Goal: Transaction & Acquisition: Download file/media

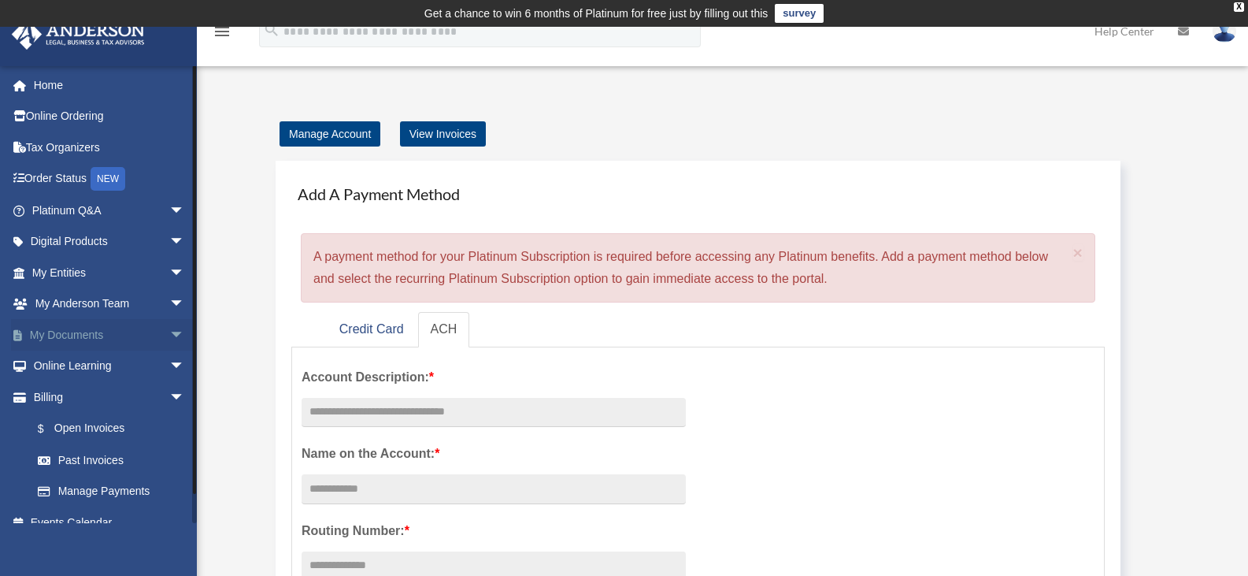
click at [169, 337] on span "arrow_drop_down" at bounding box center [184, 335] width 31 height 32
click at [88, 354] on link "Box" at bounding box center [115, 365] width 187 height 31
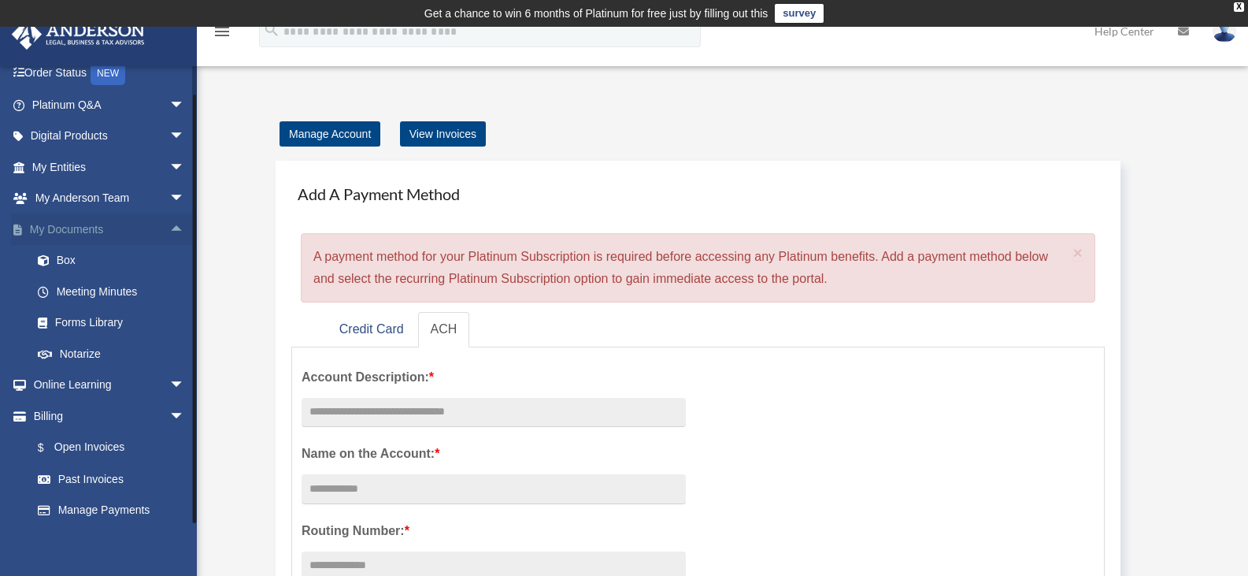
scroll to position [143, 0]
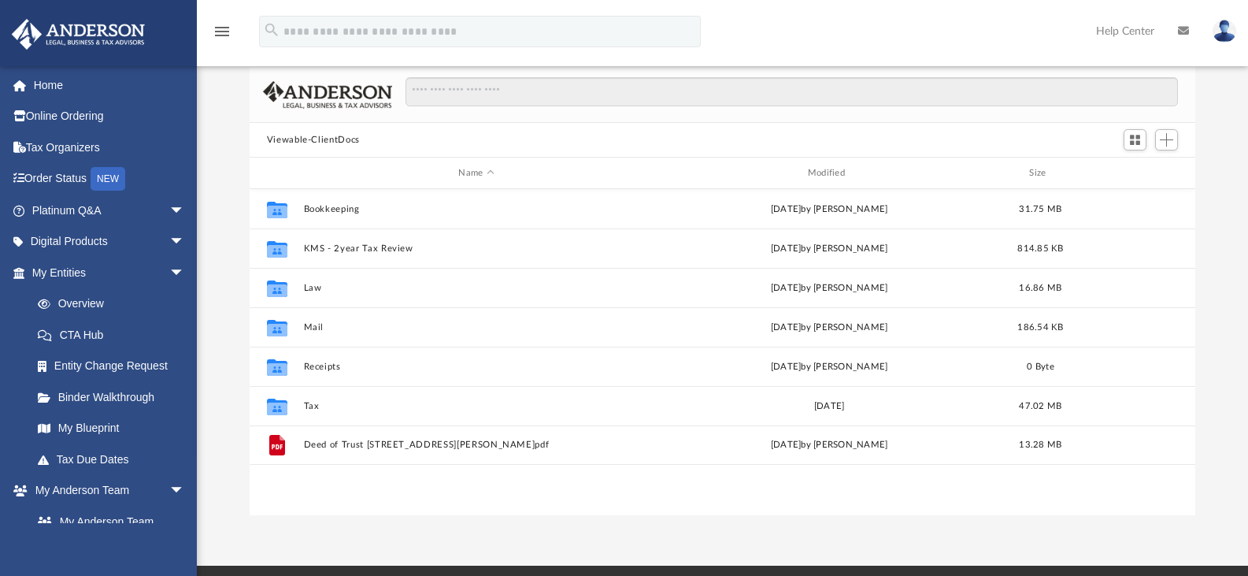
scroll to position [315, 0]
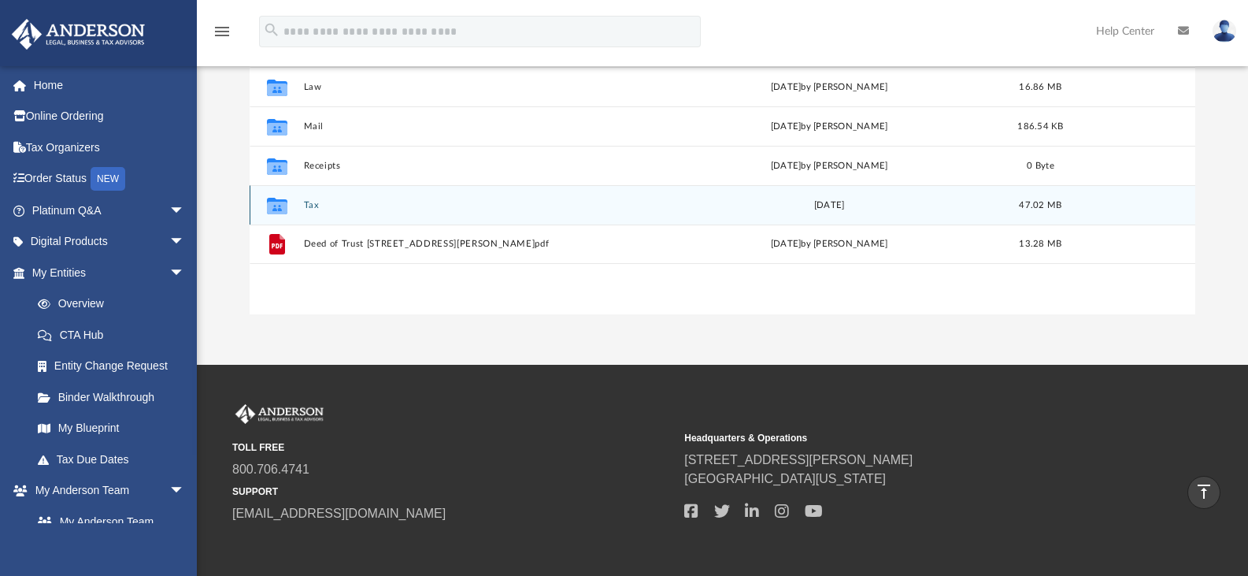
click at [367, 194] on div "Collaborated Folder Tax [DATE] 47.02 MB" at bounding box center [723, 204] width 946 height 39
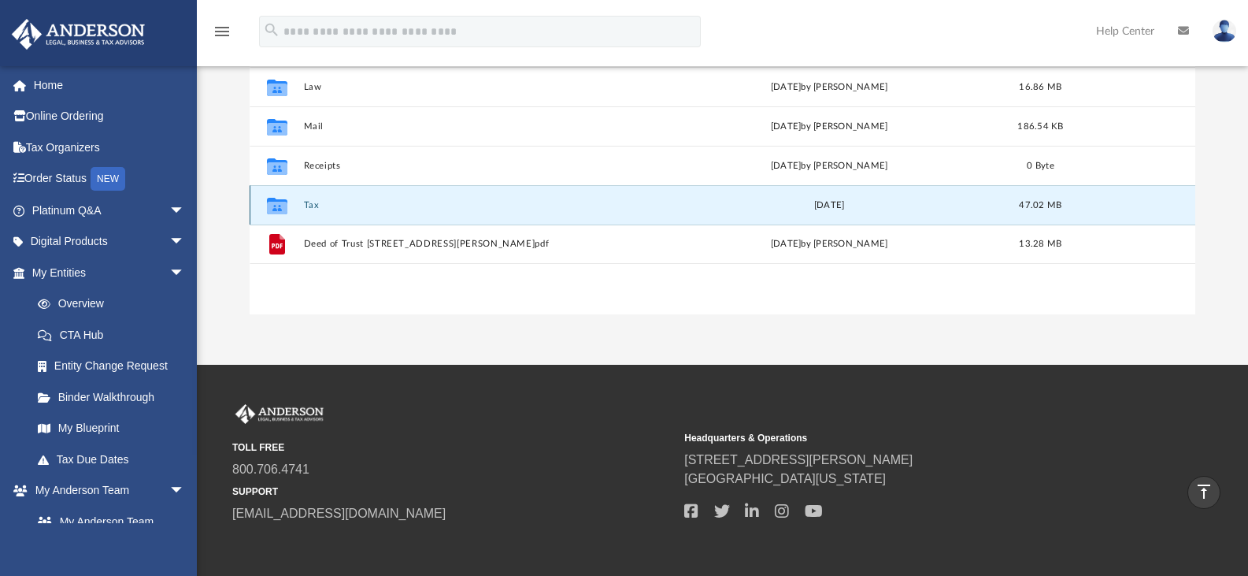
click at [320, 211] on div "Collaborated Folder Tax [DATE] 47.02 MB" at bounding box center [723, 204] width 946 height 39
click at [322, 206] on button "Tax" at bounding box center [476, 205] width 346 height 10
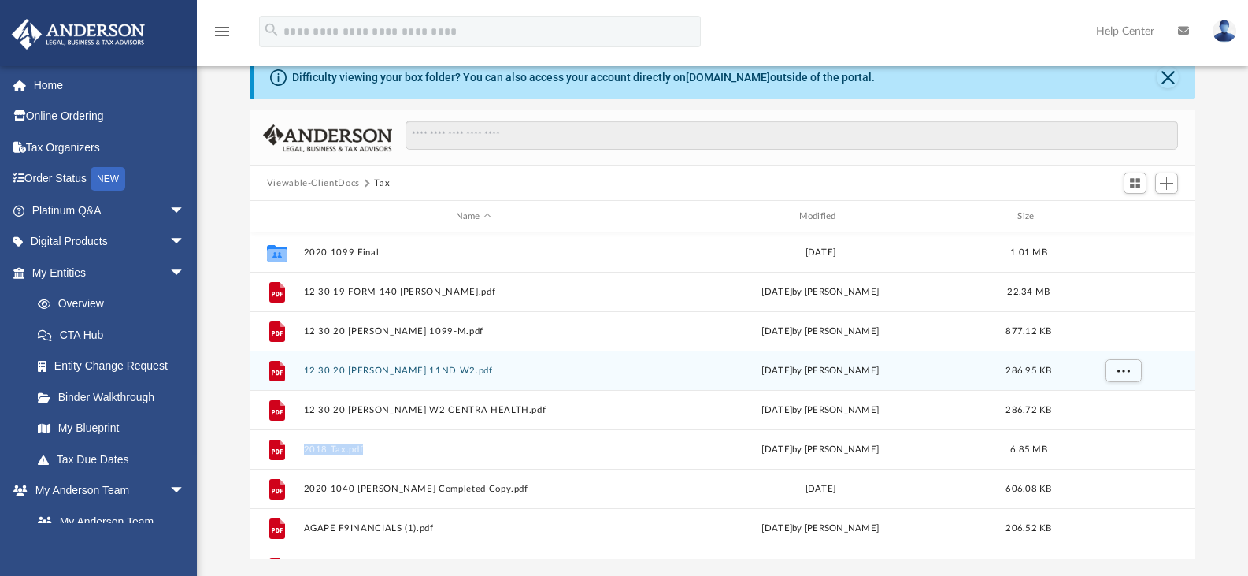
scroll to position [70, 0]
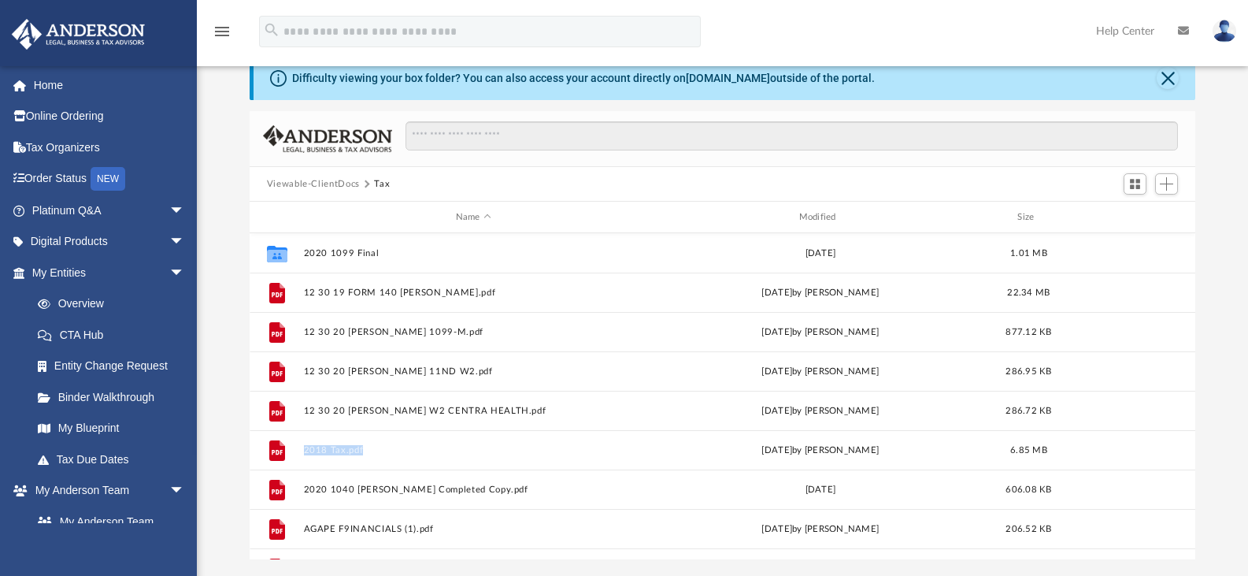
click at [339, 184] on button "Viewable-ClientDocs" at bounding box center [313, 184] width 93 height 14
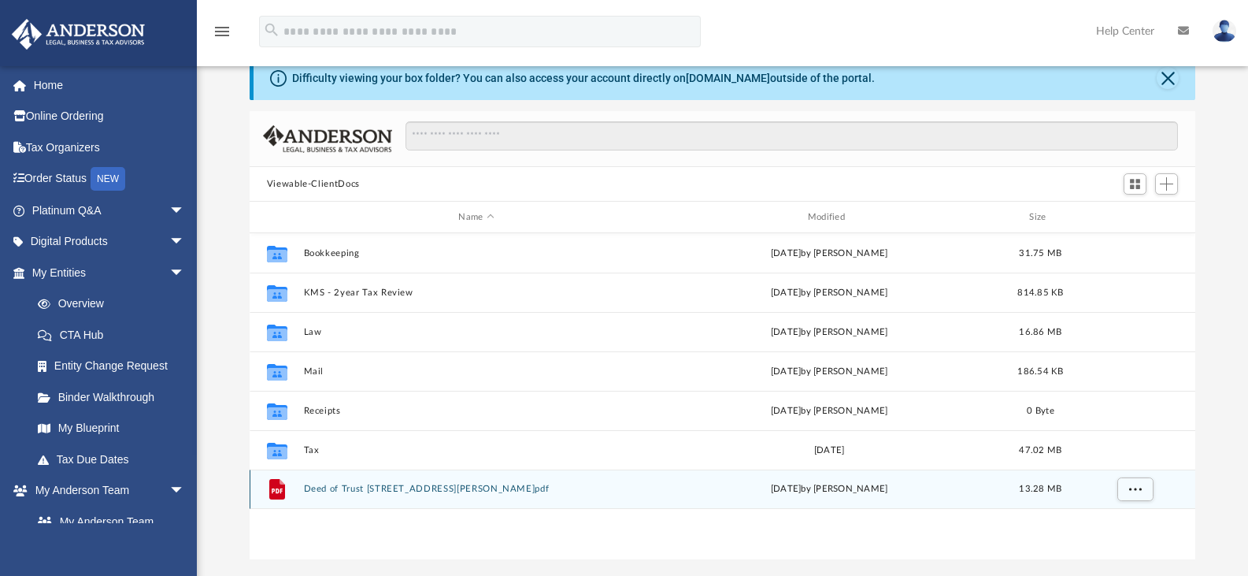
click at [387, 475] on div "File Deed of Trust 1801 britton st.pdf Thu Jun 16 2022 by Fabiola Jimenez Meza …" at bounding box center [723, 488] width 946 height 39
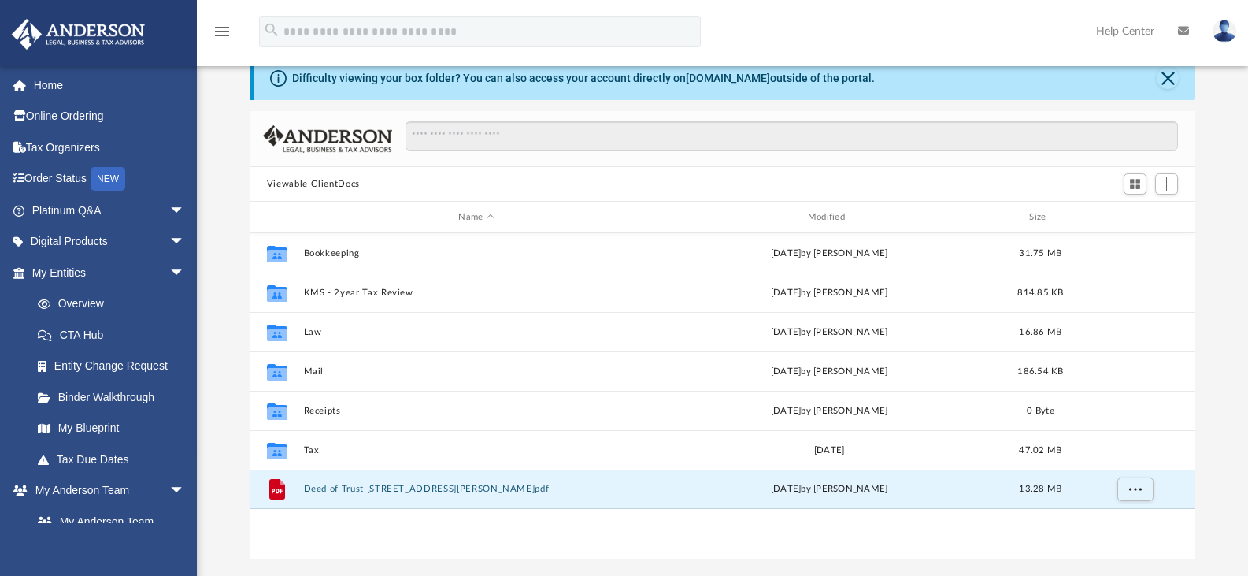
drag, startPoint x: 387, startPoint y: 484, endPoint x: 387, endPoint y: 475, distance: 9.5
click at [387, 472] on div "File Deed of Trust 1801 britton st.pdf Thu Jun 16 2022 by Fabiola Jimenez Meza …" at bounding box center [723, 488] width 946 height 39
click at [387, 488] on button "Deed of Trust 1801 britton st.pdf" at bounding box center [476, 488] width 346 height 10
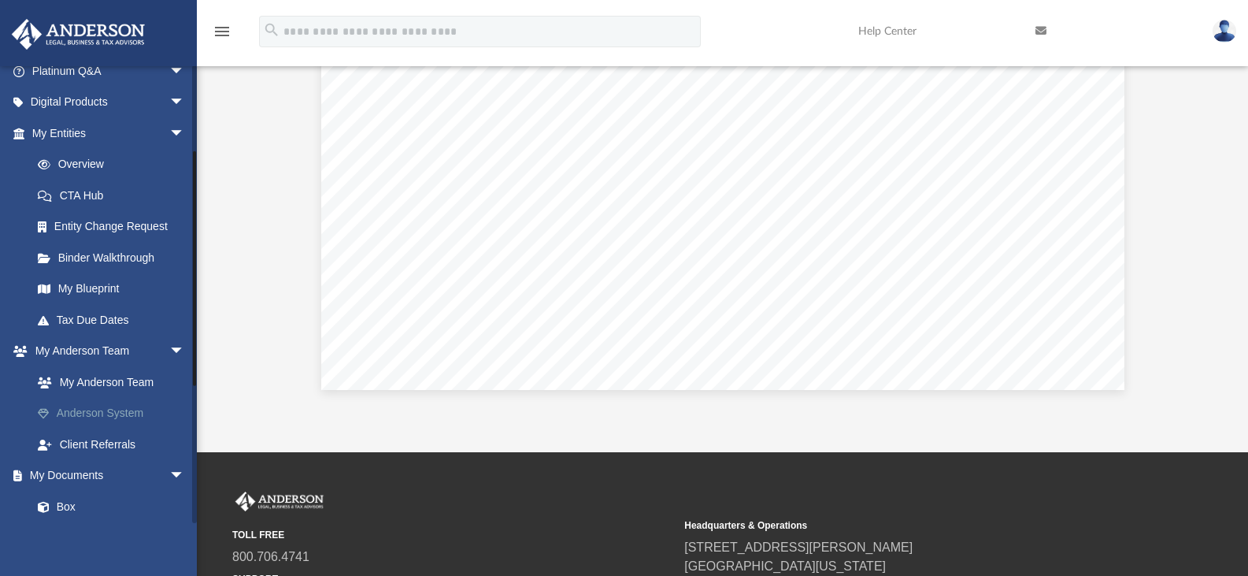
scroll to position [315, 0]
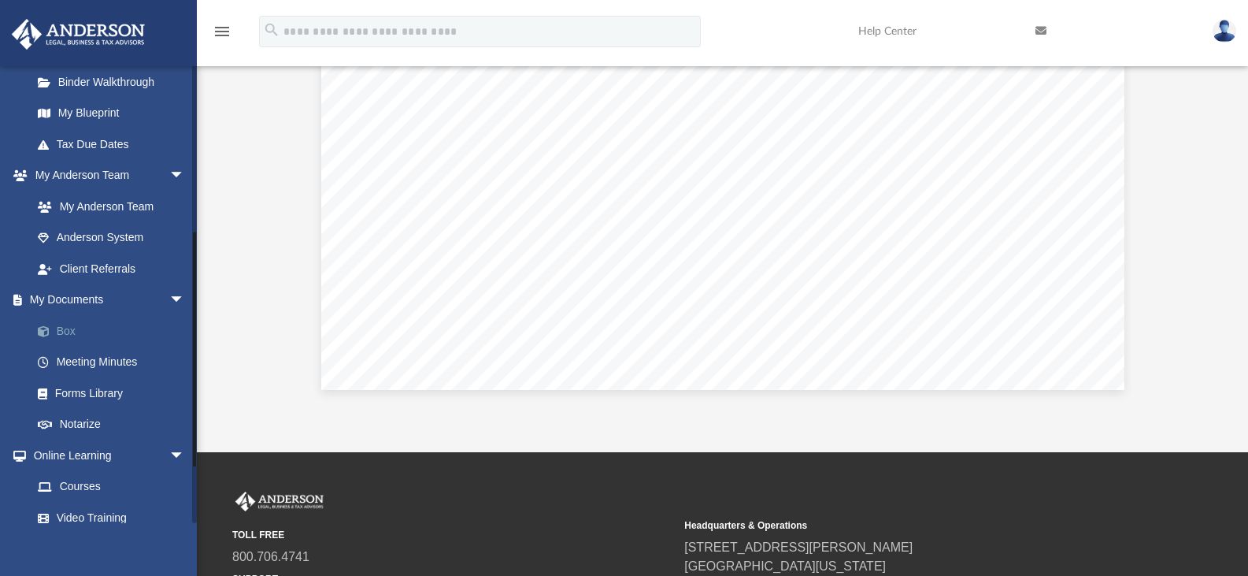
click at [96, 317] on link "Box" at bounding box center [115, 330] width 187 height 31
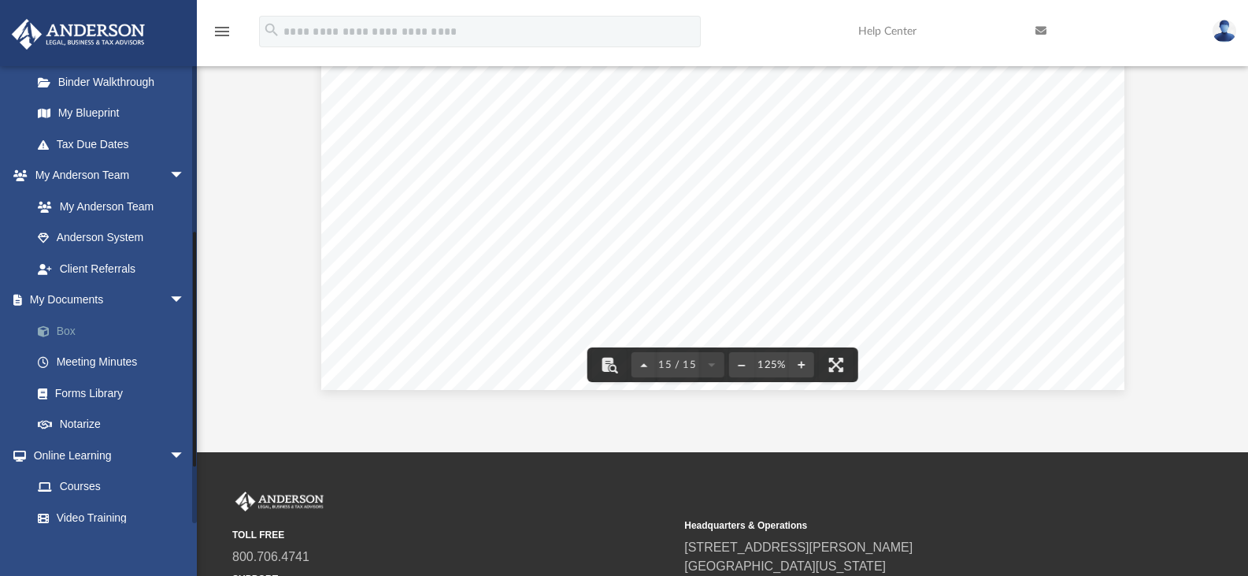
click at [72, 332] on link "Box" at bounding box center [115, 330] width 187 height 31
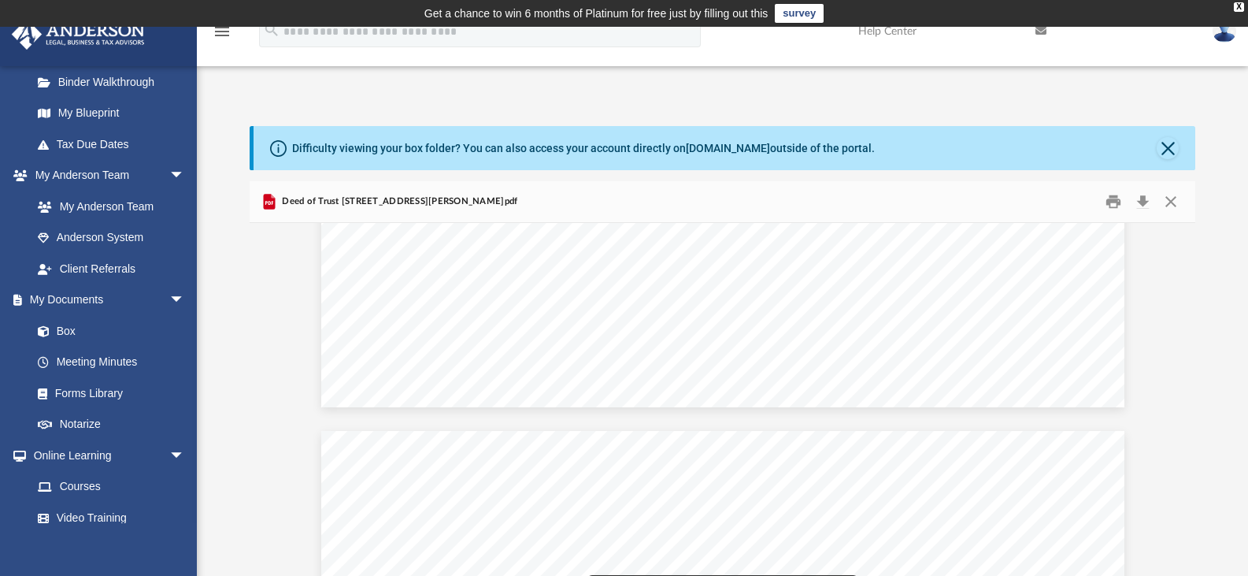
scroll to position [14515, 0]
click at [1175, 203] on button "Close" at bounding box center [1171, 202] width 28 height 24
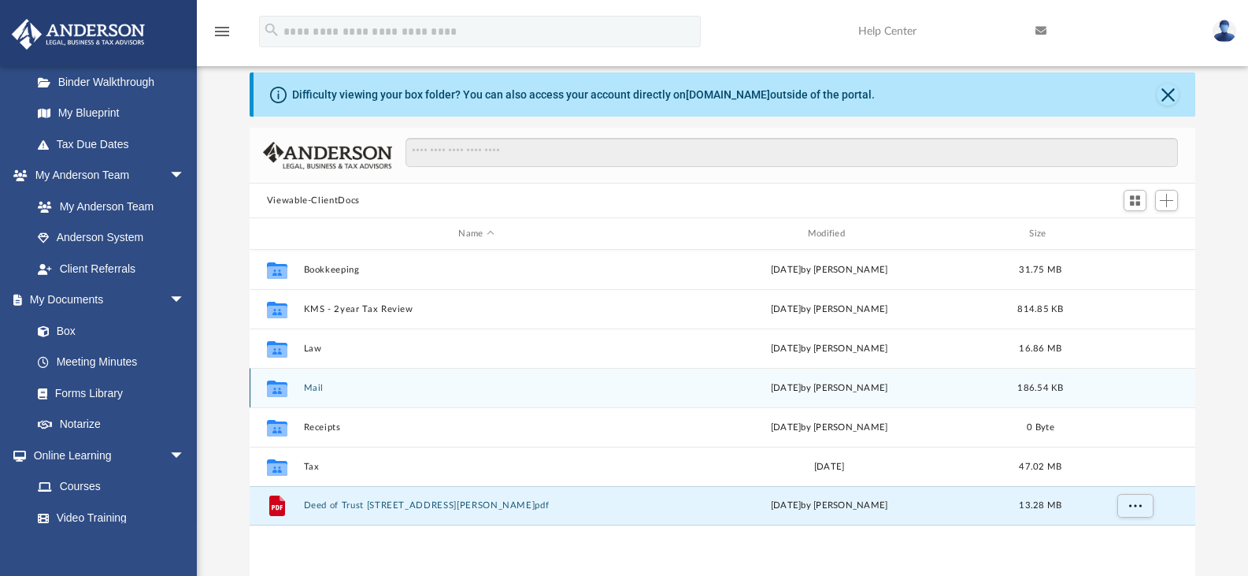
scroll to position [81, 0]
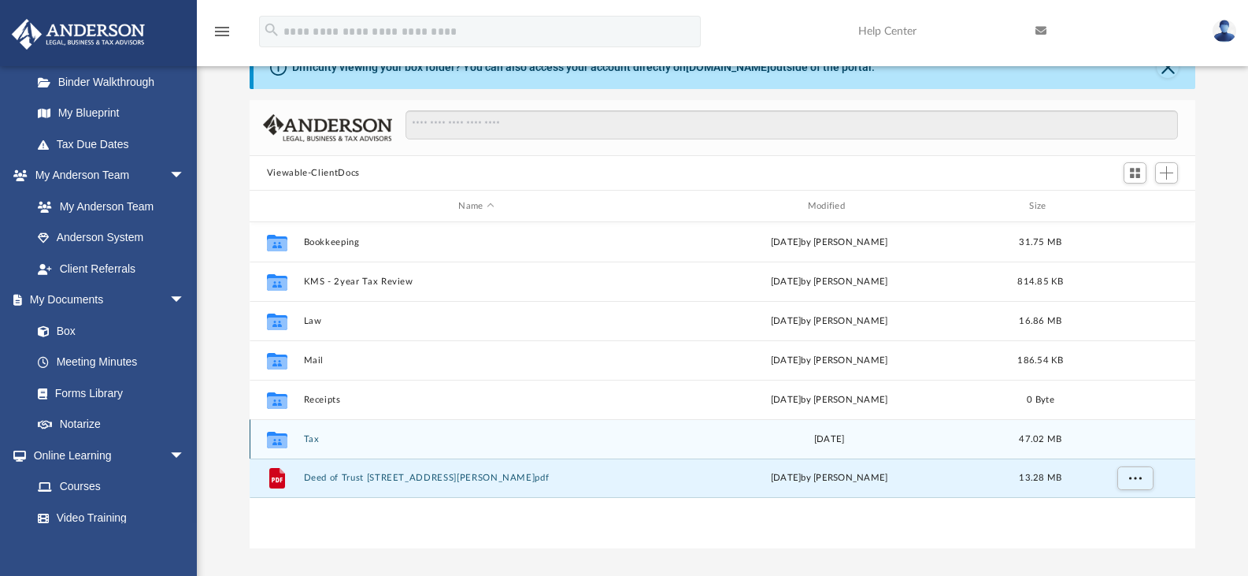
click at [320, 438] on button "Tax" at bounding box center [476, 439] width 346 height 10
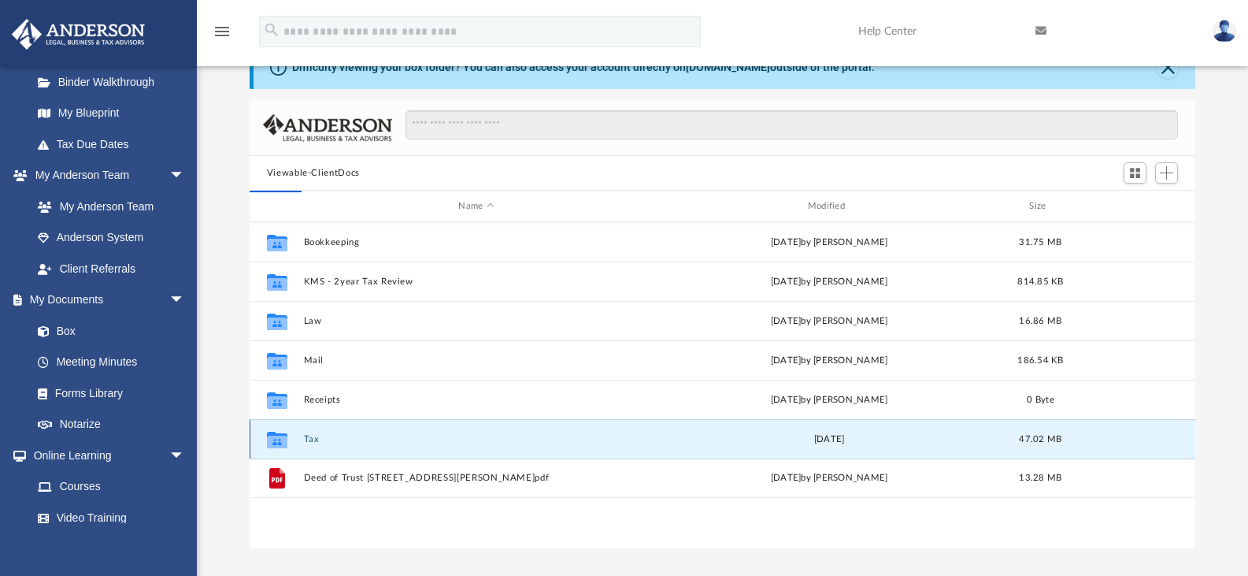
click at [331, 437] on button "Tax" at bounding box center [476, 439] width 346 height 10
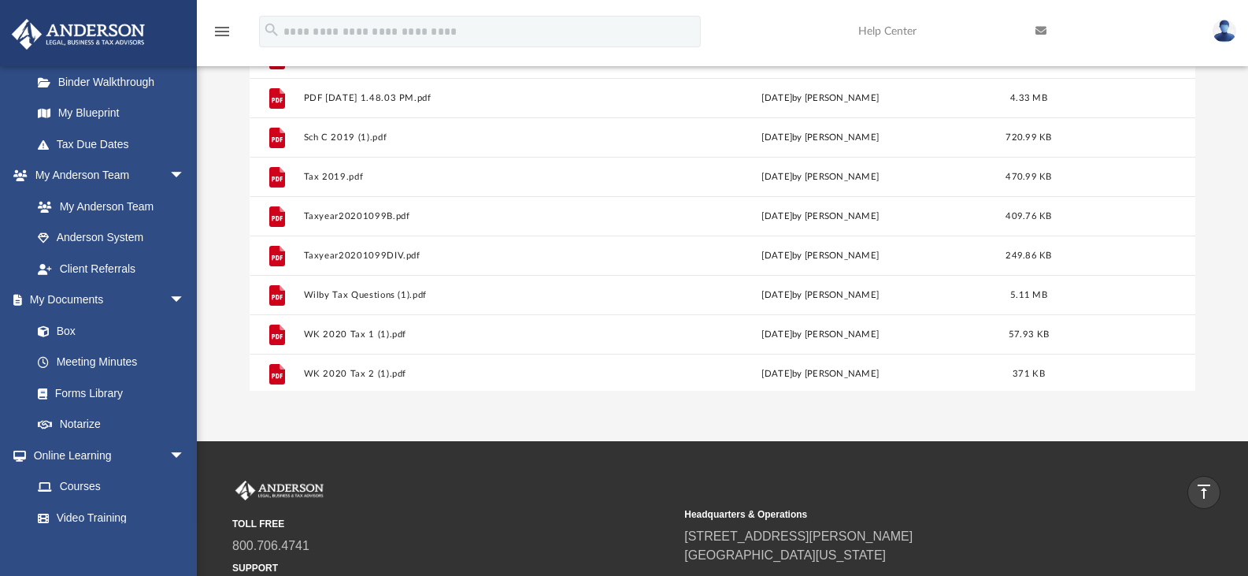
scroll to position [472, 0]
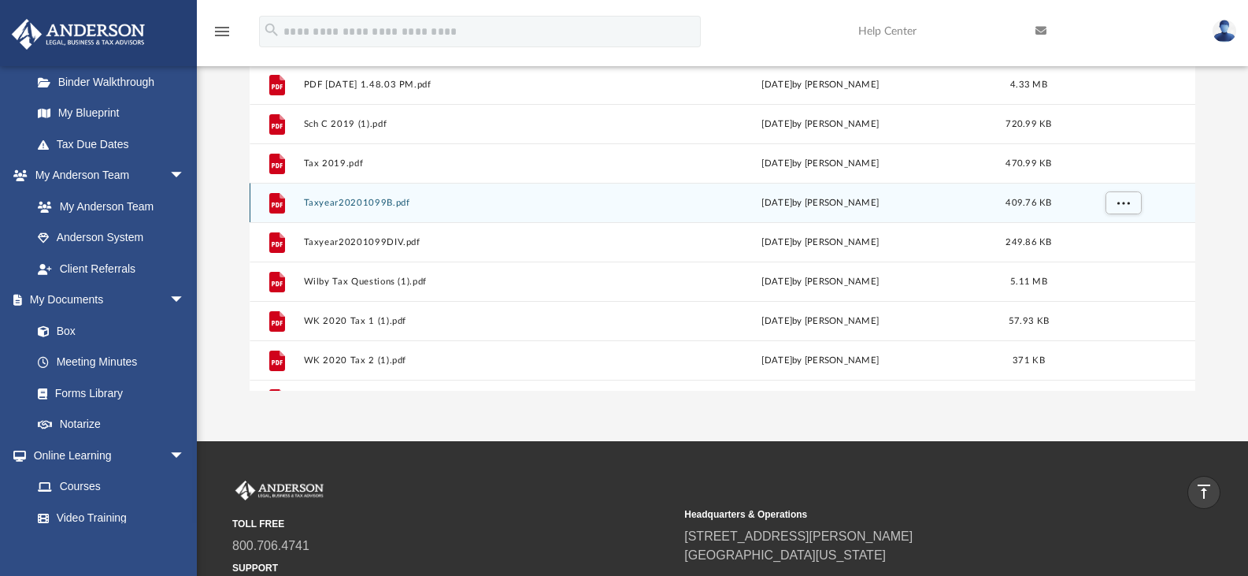
click at [415, 198] on button "Taxyear20201099B.pdf" at bounding box center [473, 203] width 340 height 10
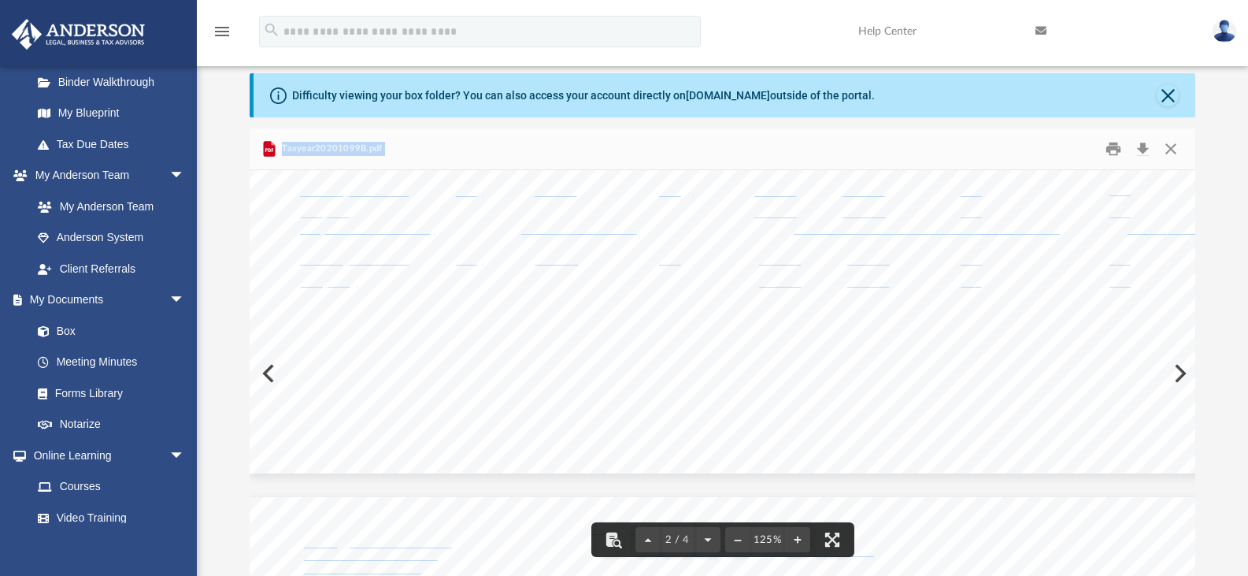
scroll to position [0, 0]
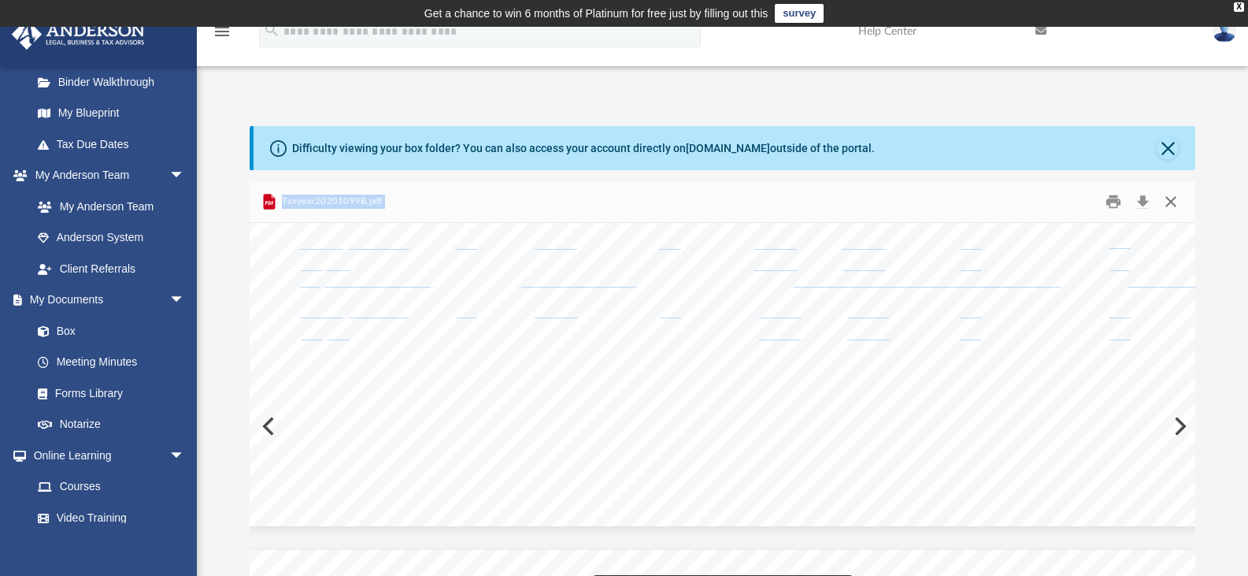
click at [1171, 200] on button "Close" at bounding box center [1171, 202] width 28 height 24
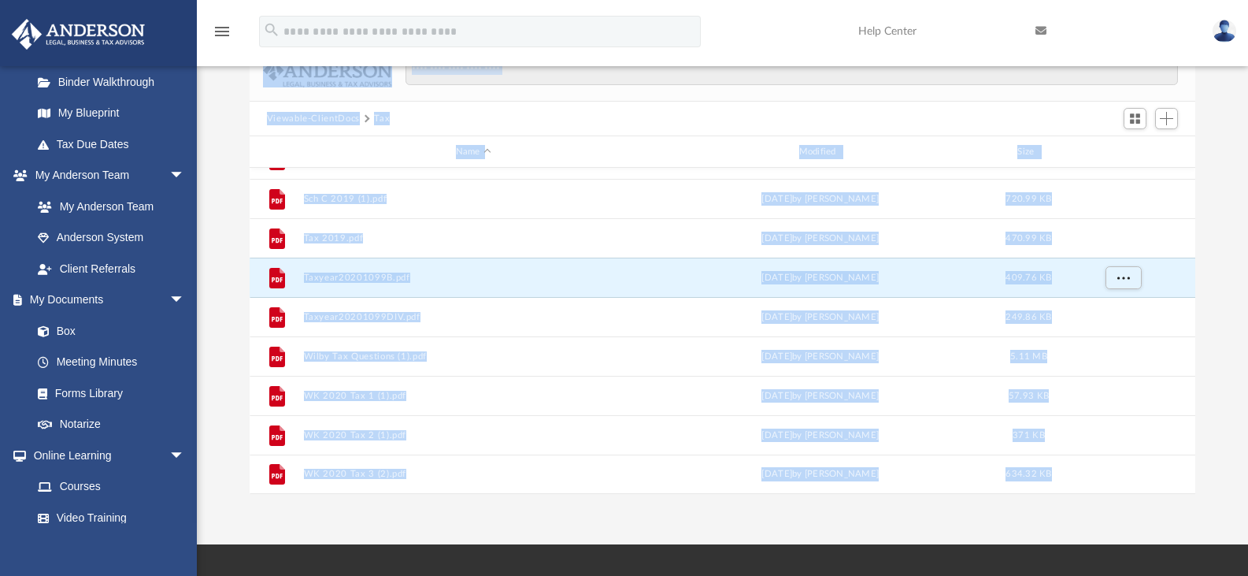
scroll to position [315, 0]
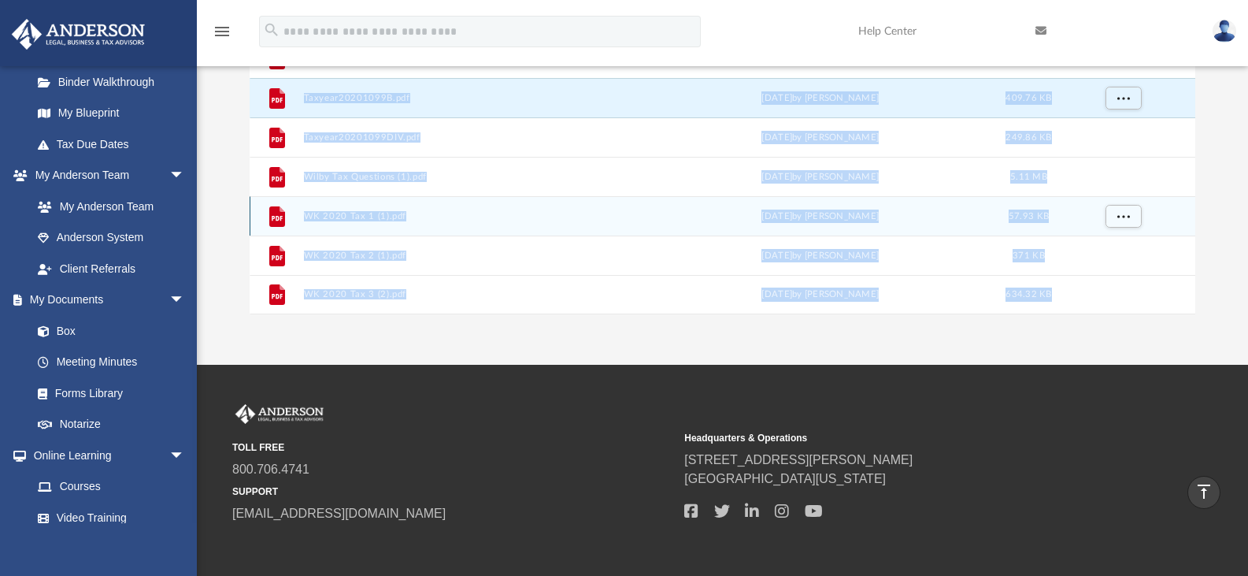
click at [400, 206] on div "File WK 2020 Tax 1 (1).pdf Sun Feb 28 2021 by wilby kurian 57.93 KB" at bounding box center [723, 215] width 946 height 39
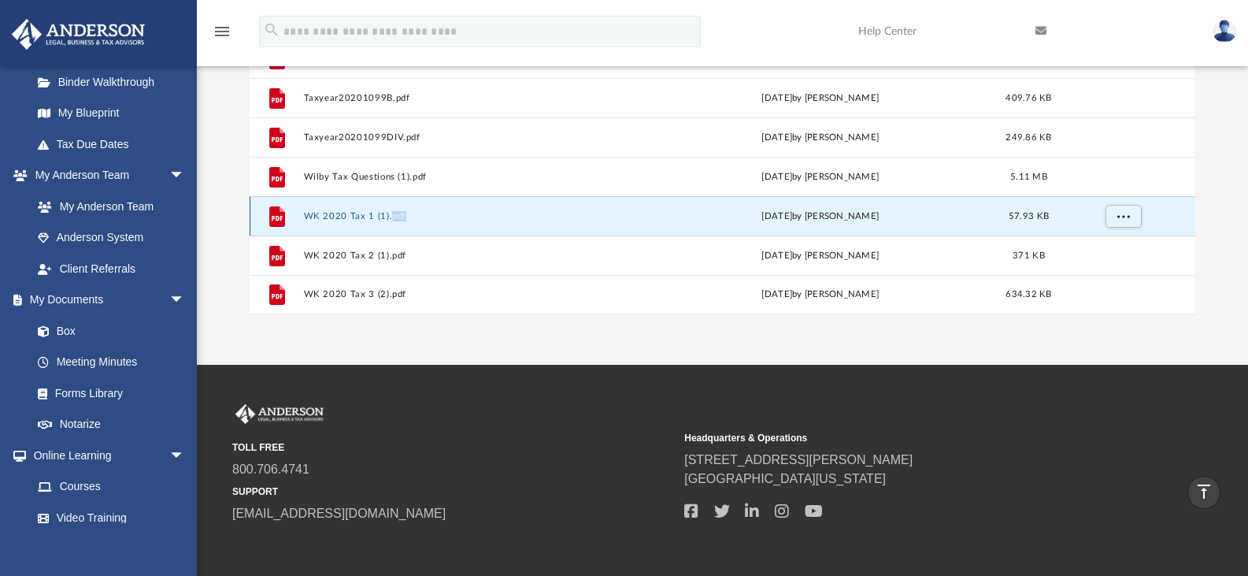
click at [400, 206] on div "File WK 2020 Tax 1 (1).pdf Sun Feb 28 2021 by wilby kurian 57.93 KB" at bounding box center [723, 215] width 946 height 39
click at [392, 216] on button "WK 2020 Tax 1 (1).pdf" at bounding box center [473, 216] width 340 height 10
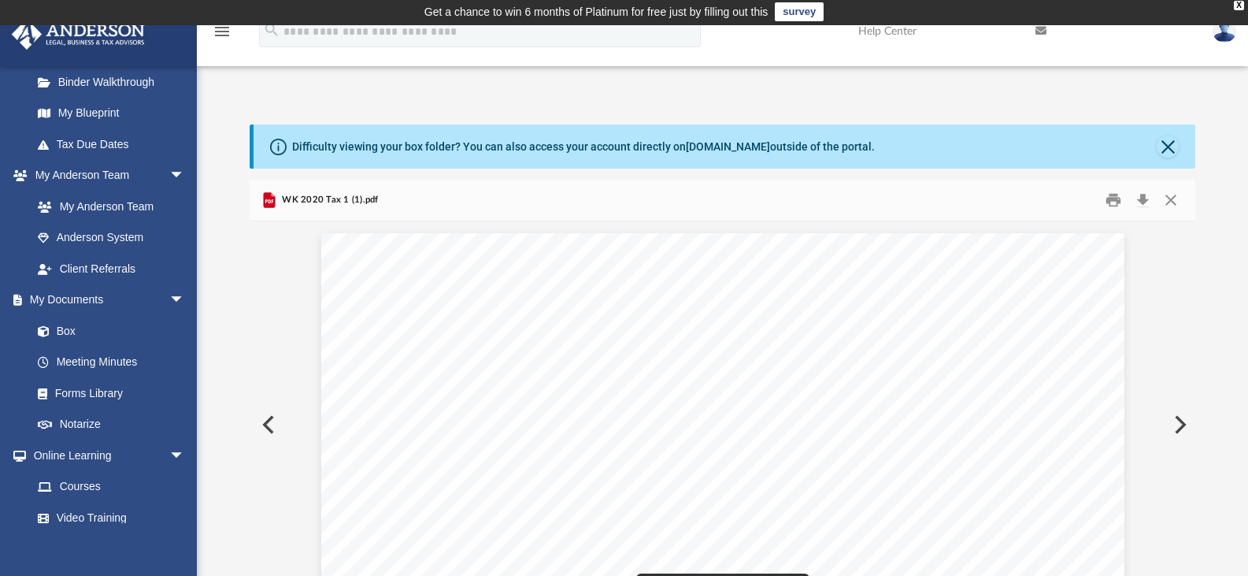
scroll to position [0, 0]
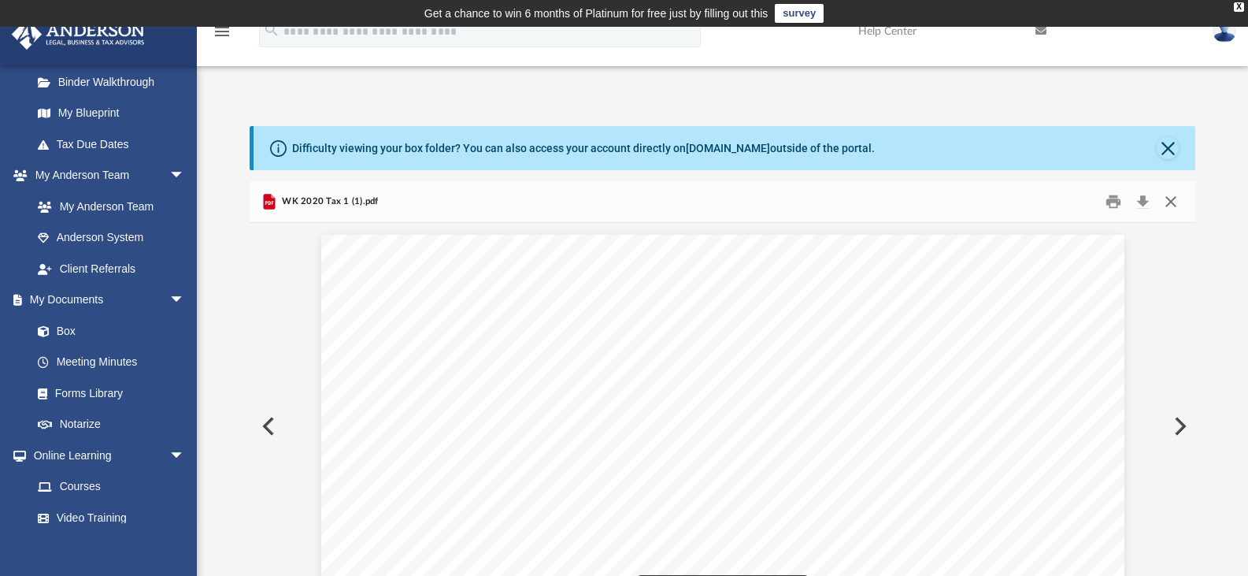
click at [1177, 196] on button "Close" at bounding box center [1171, 202] width 28 height 24
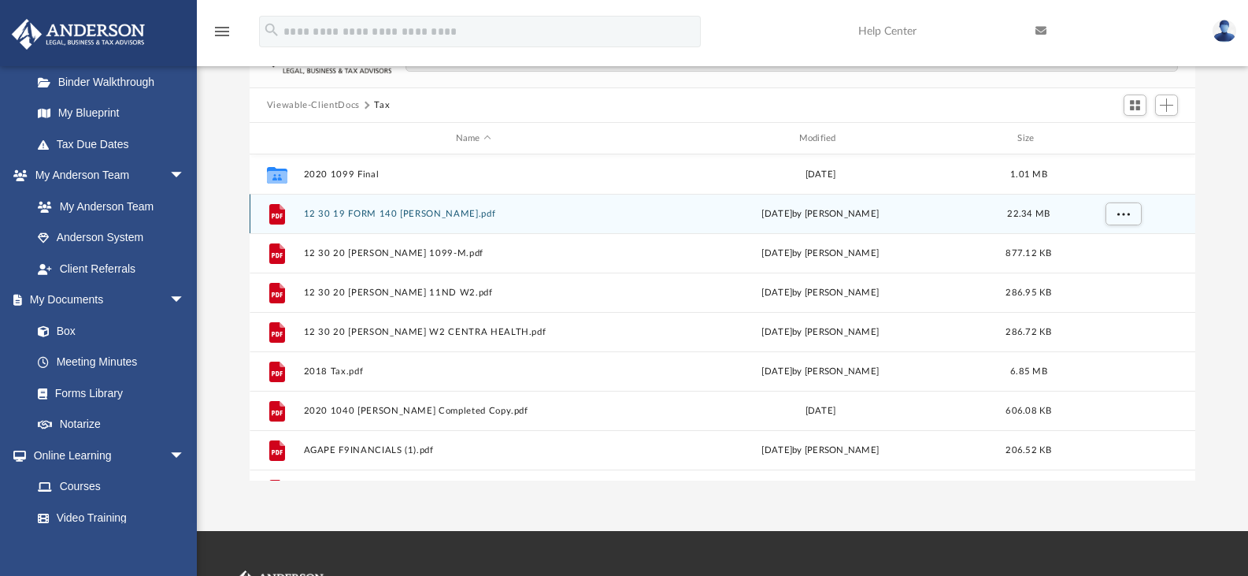
click at [409, 216] on button "12 30 19 FORM 140 DR. WILBY KURIAN.pdf" at bounding box center [473, 214] width 340 height 10
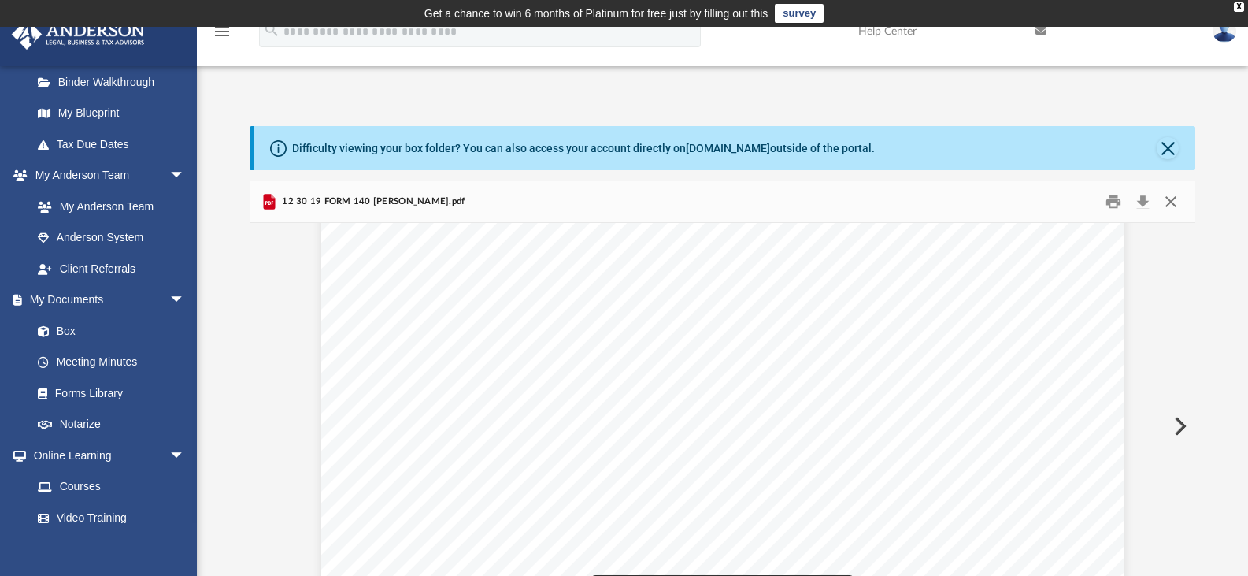
click at [1176, 198] on button "Close" at bounding box center [1171, 202] width 28 height 24
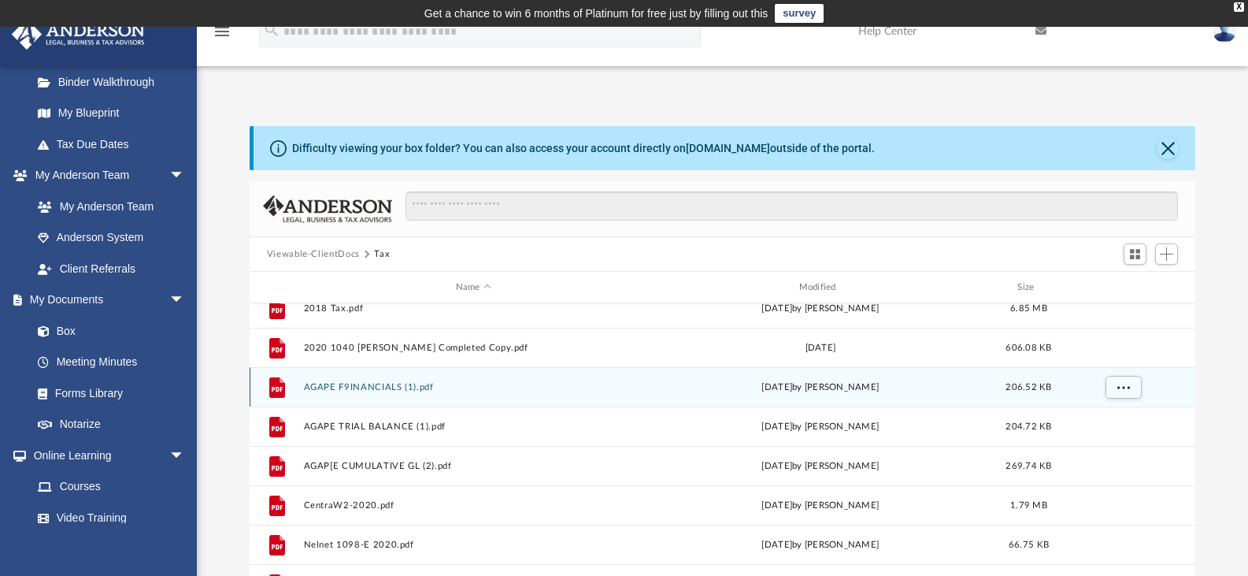
scroll to position [236, 0]
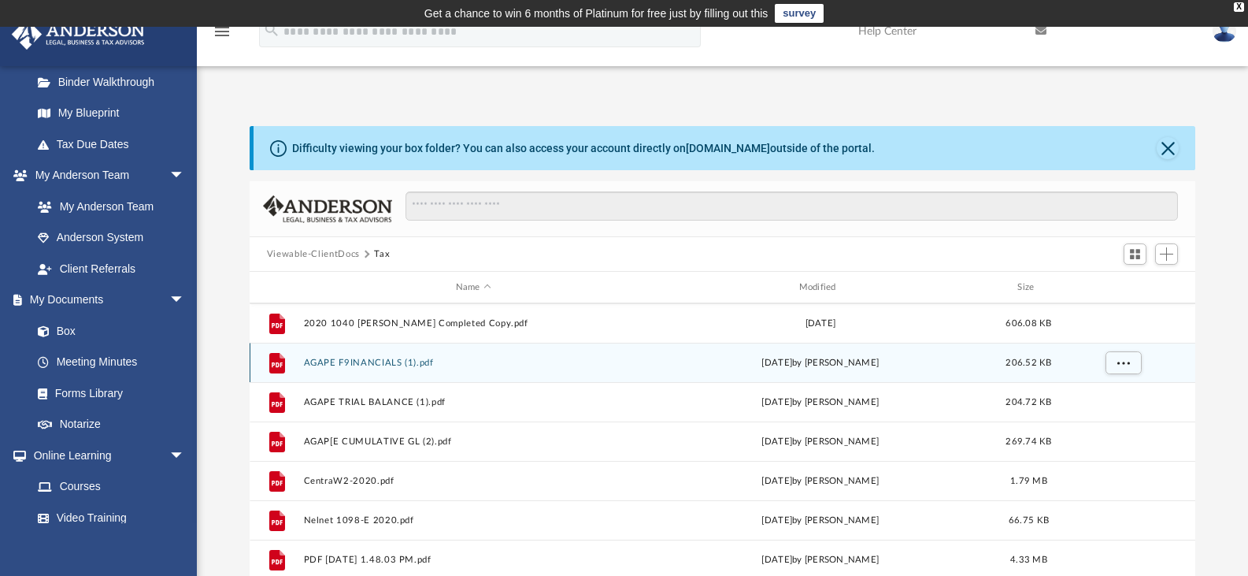
click at [394, 363] on button "AGAPE F9INANCIALS (1).pdf" at bounding box center [473, 362] width 340 height 10
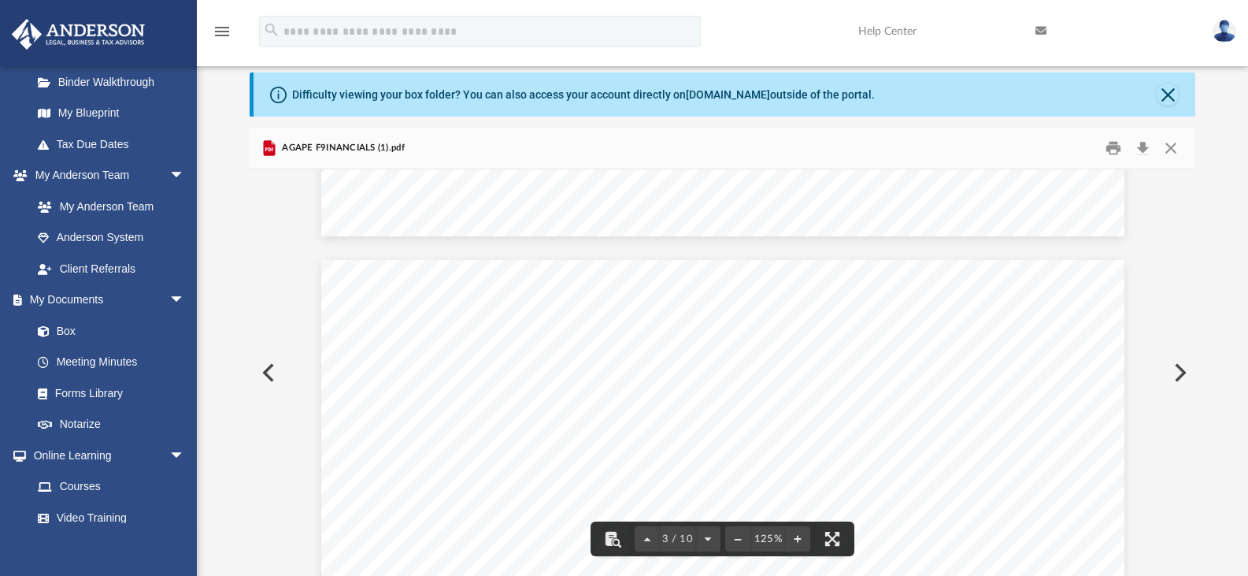
scroll to position [2520, 0]
click at [1168, 151] on button "Close" at bounding box center [1171, 148] width 28 height 24
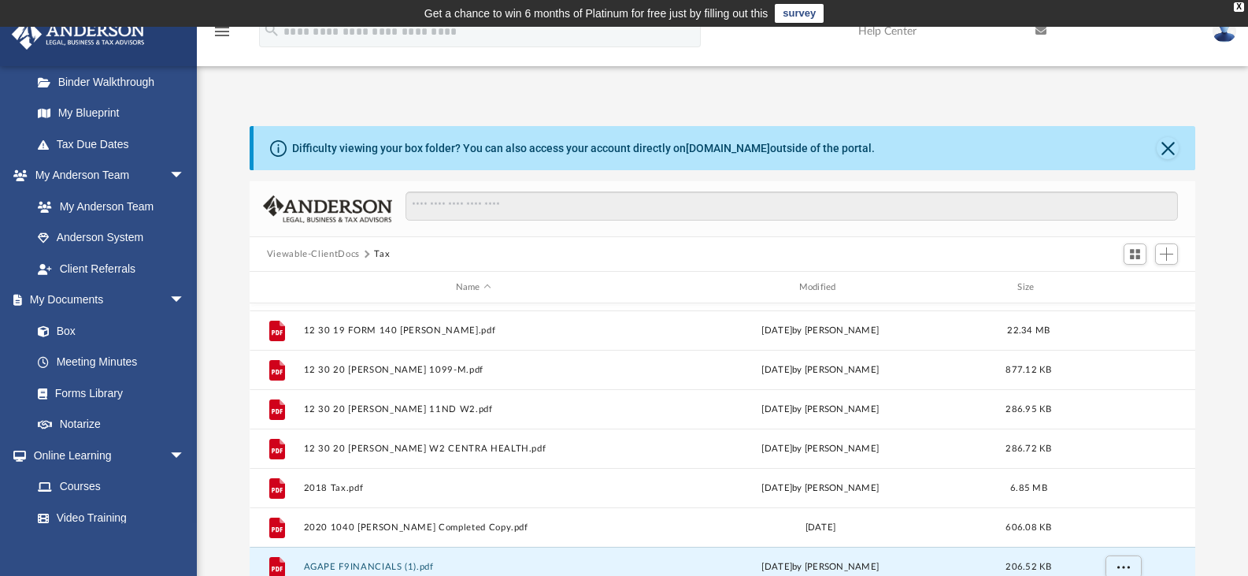
scroll to position [0, 0]
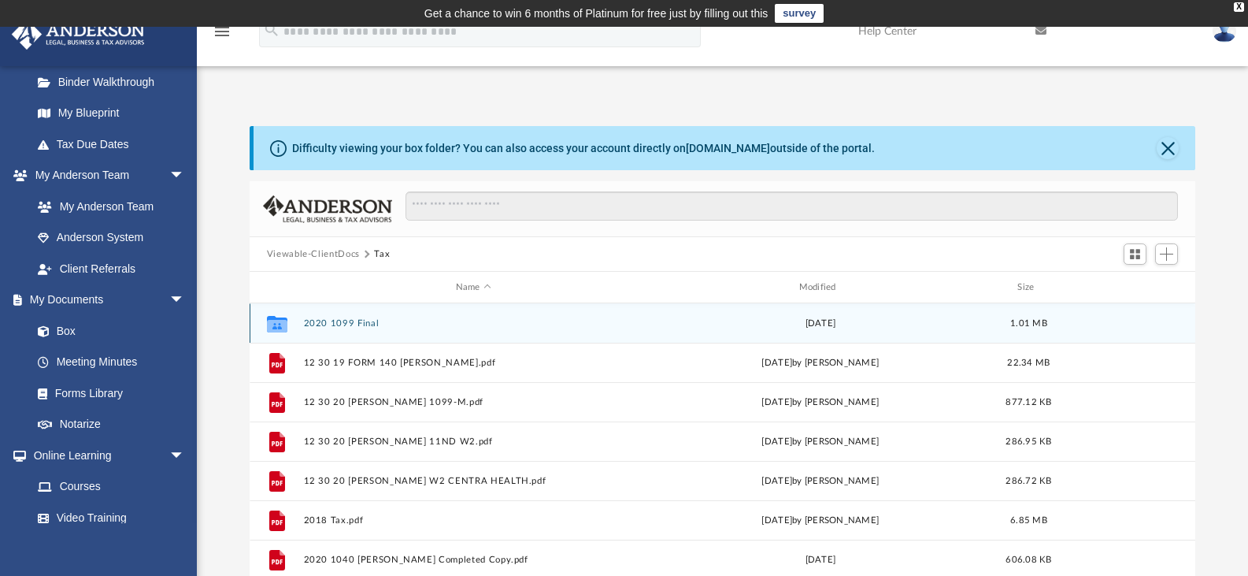
click at [351, 314] on div "Collaborated Folder 2020 1099 Final Mon Jul 19 2021 1.01 MB" at bounding box center [723, 322] width 946 height 39
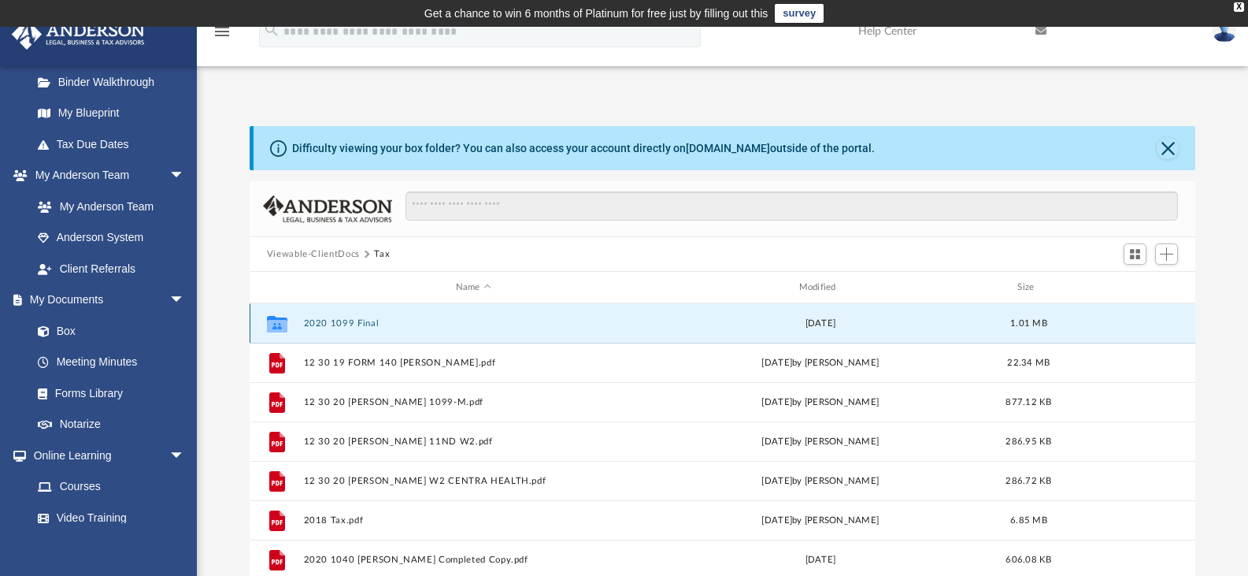
click at [362, 331] on div "Collaborated Folder 2020 1099 Final Mon Jul 19 2021 1.01 MB" at bounding box center [723, 322] width 946 height 39
click at [362, 328] on div "Collaborated Folder 2020 1099 Final Mon Jul 19 2021 1.01 MB" at bounding box center [723, 322] width 946 height 39
click at [362, 324] on button "2020 1099 Final" at bounding box center [473, 323] width 340 height 10
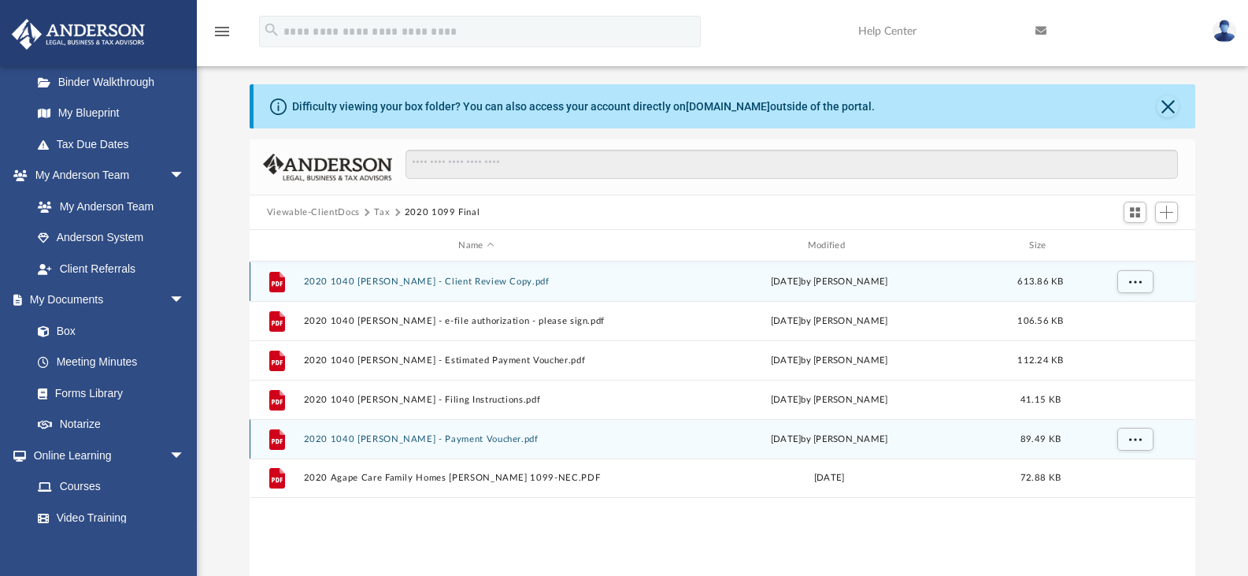
scroll to position [79, 0]
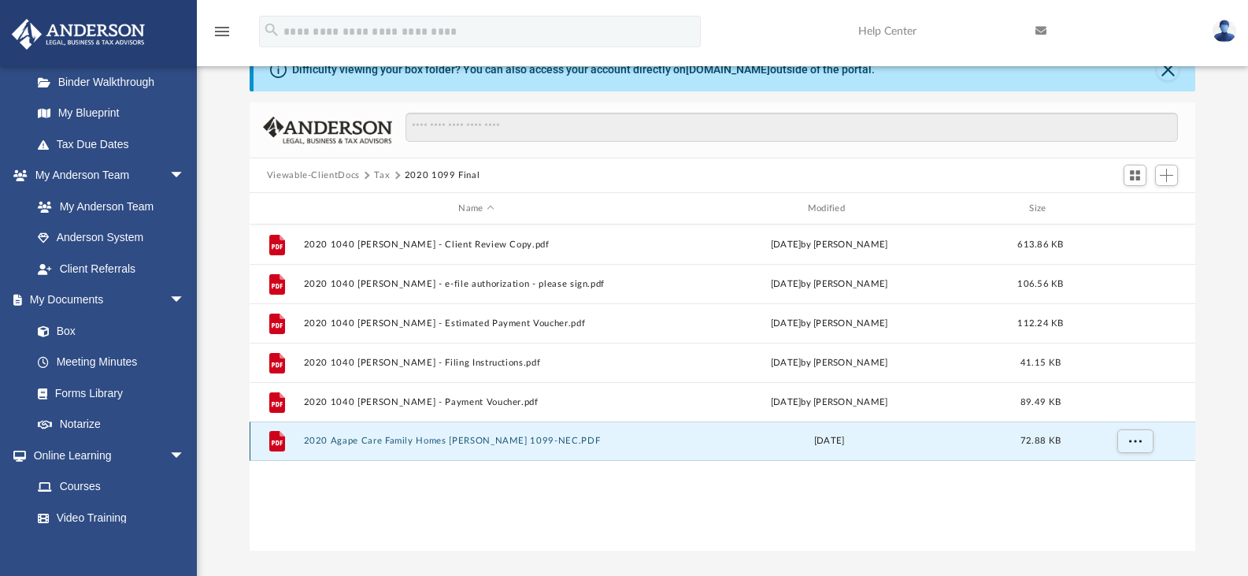
click at [408, 442] on button "2020 Agape Care Family Homes Kurian, Anitha 1099-NEC.PDF" at bounding box center [476, 440] width 346 height 10
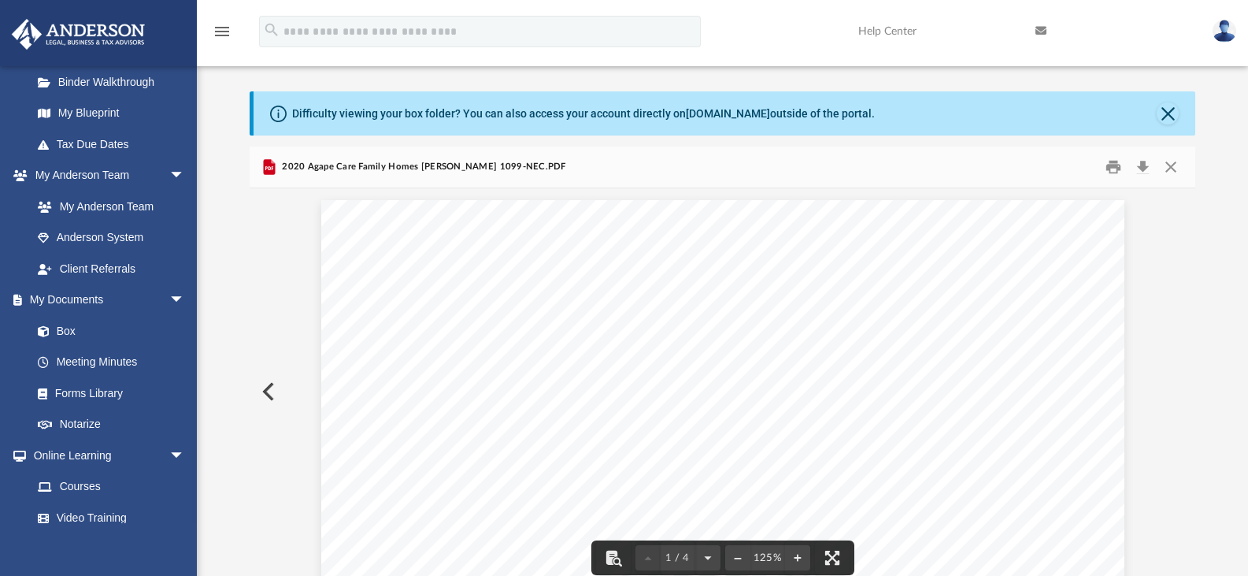
scroll to position [0, 0]
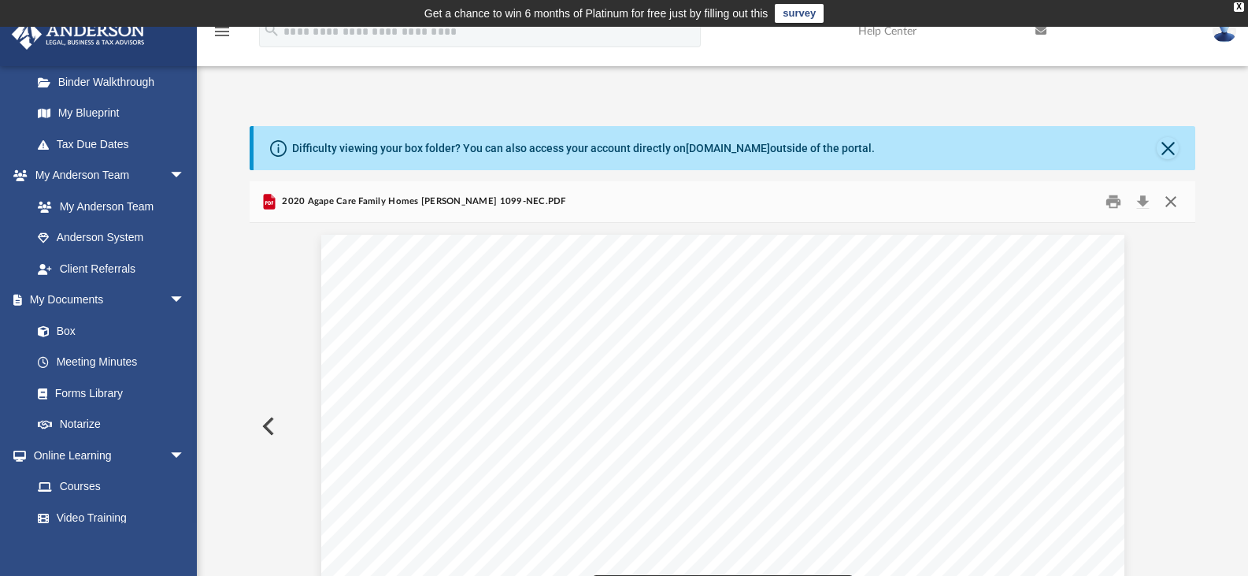
click at [1170, 213] on button "Close" at bounding box center [1171, 202] width 28 height 24
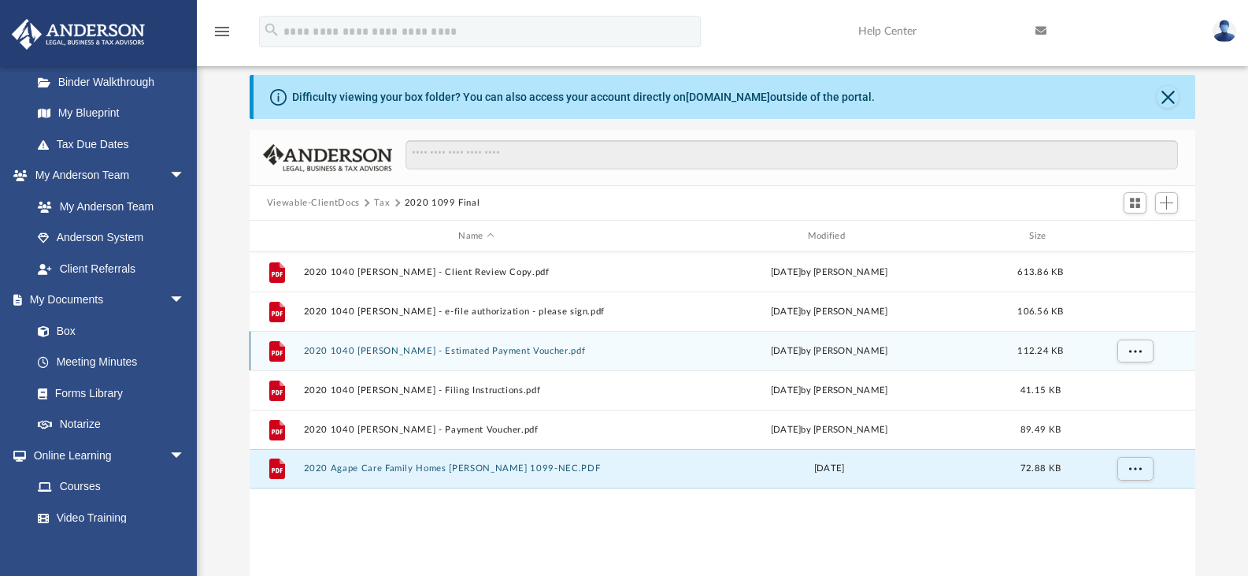
scroll to position [79, 0]
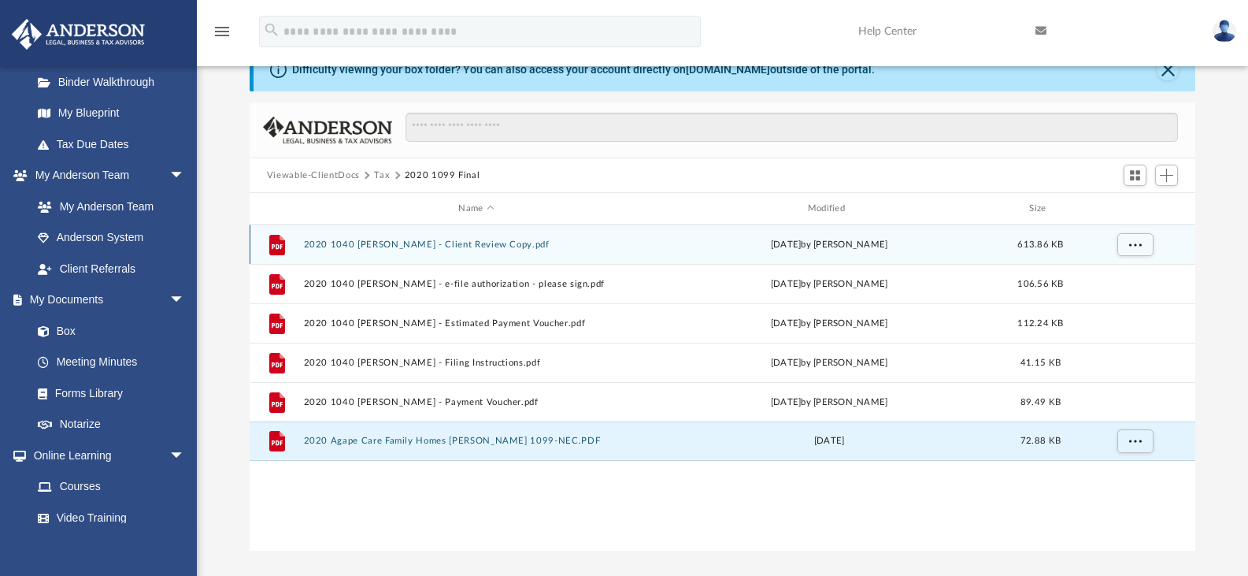
click at [438, 243] on button "2020 1040 Kurian, Wilby - Client Review Copy.pdf" at bounding box center [476, 244] width 346 height 10
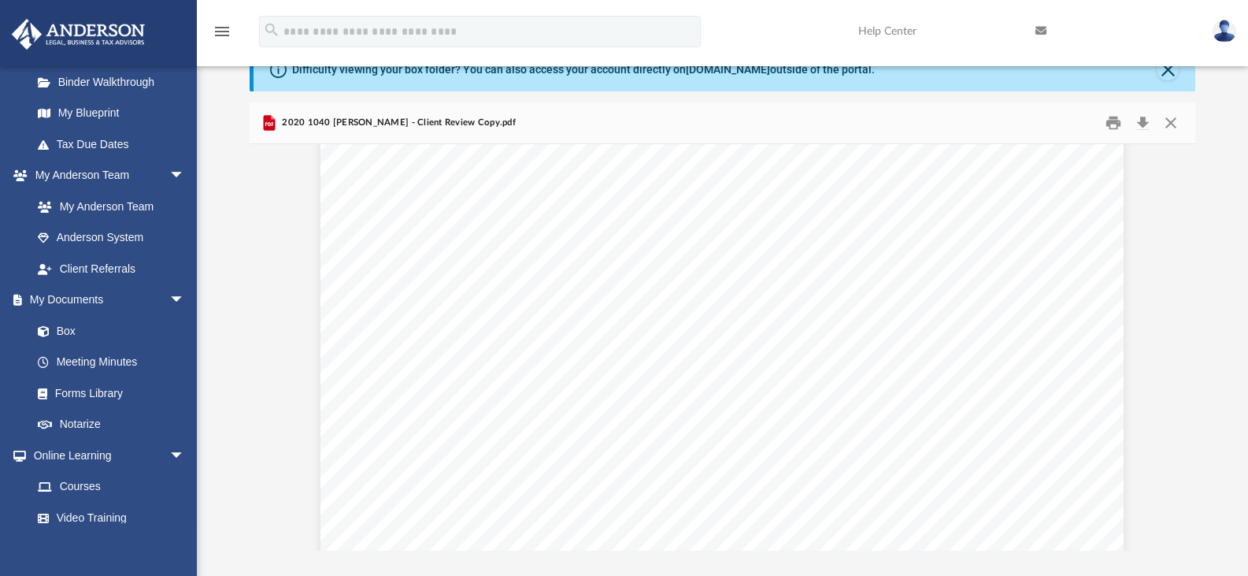
scroll to position [65402, 1]
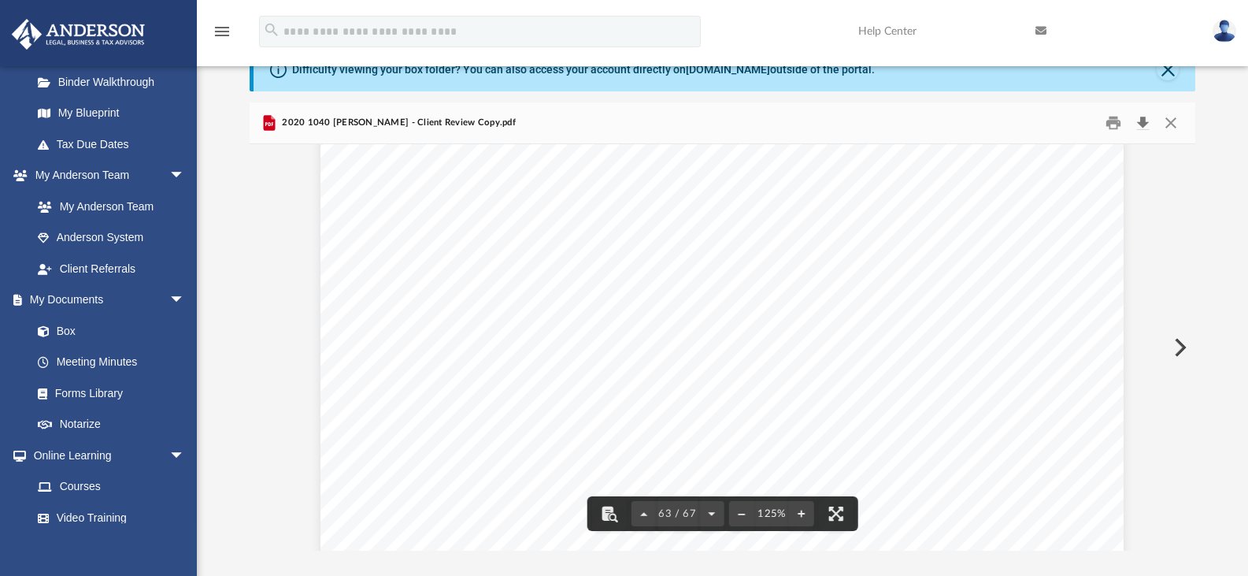
click at [1143, 119] on button "Download" at bounding box center [1142, 123] width 28 height 24
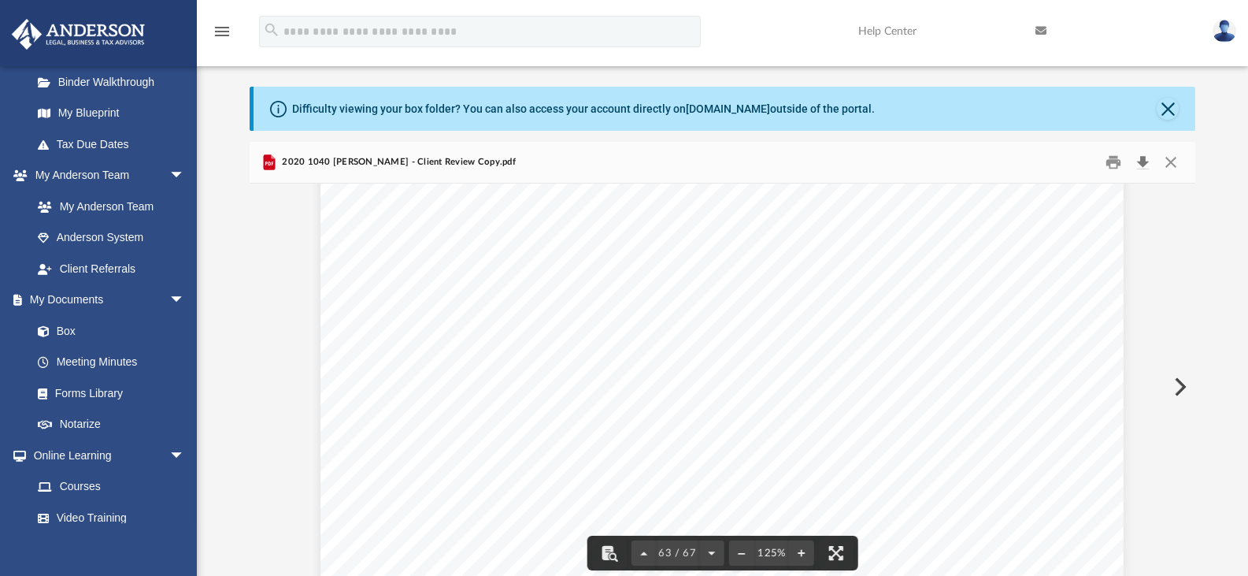
scroll to position [0, 0]
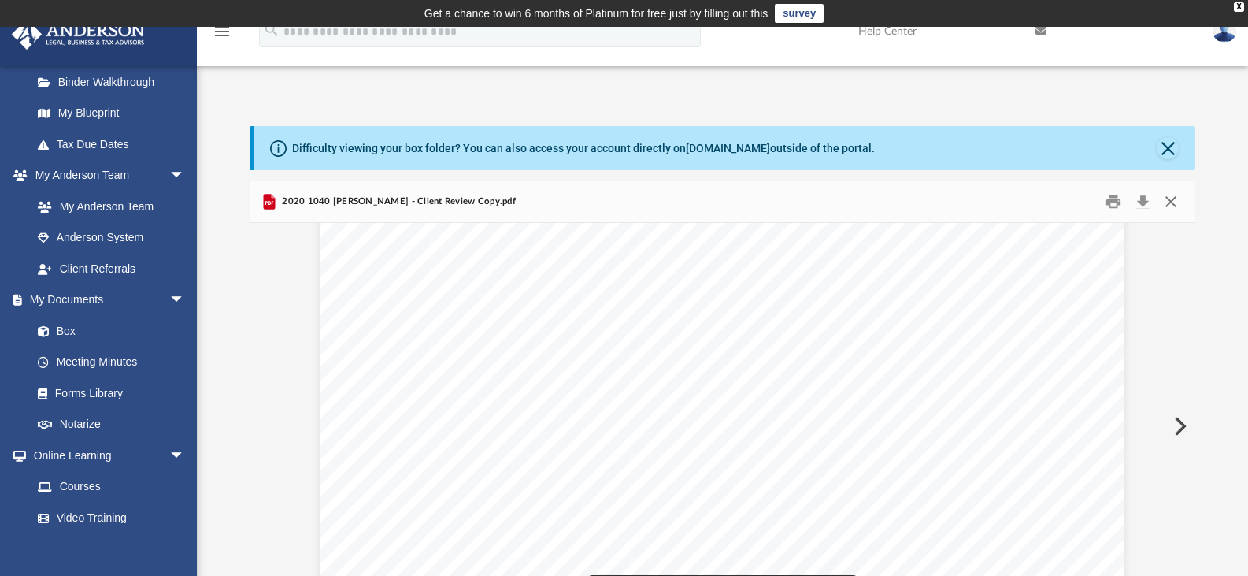
click at [1169, 204] on button "Close" at bounding box center [1171, 202] width 28 height 24
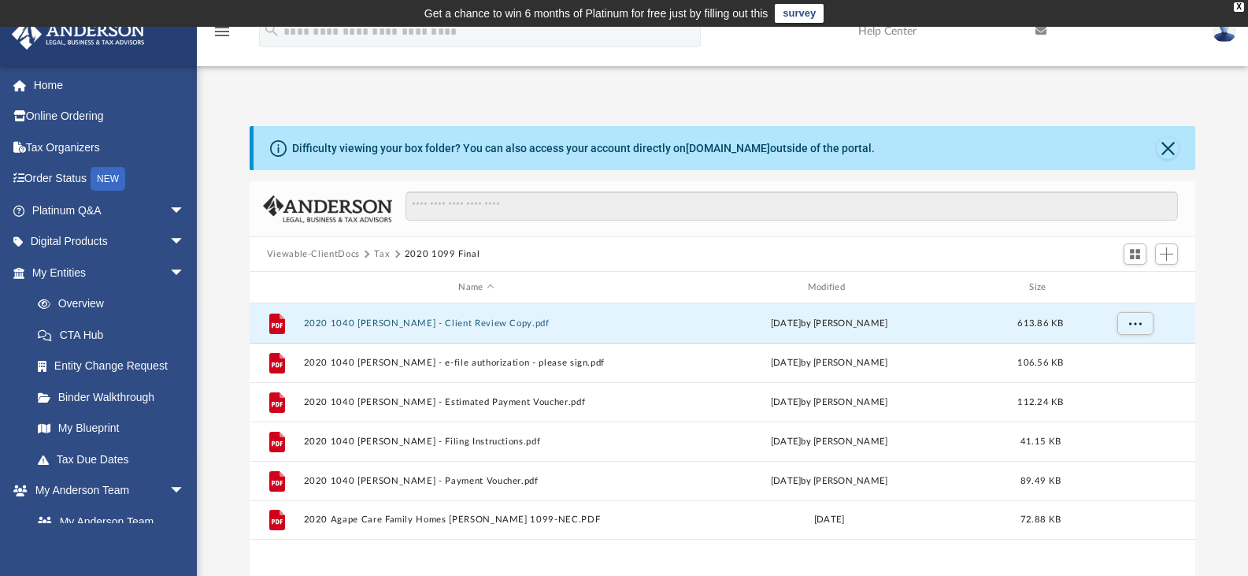
click at [907, 36] on link "Help Center" at bounding box center [934, 31] width 177 height 62
click at [1235, 5] on div "X" at bounding box center [1239, 6] width 10 height 9
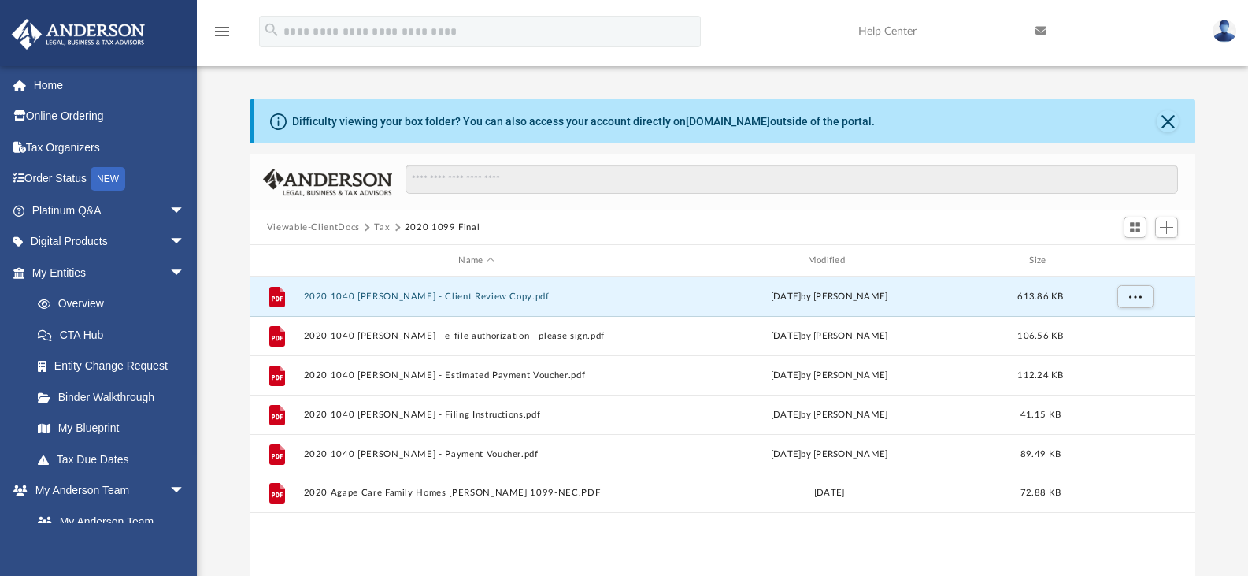
click at [1046, 28] on icon at bounding box center [1040, 30] width 11 height 11
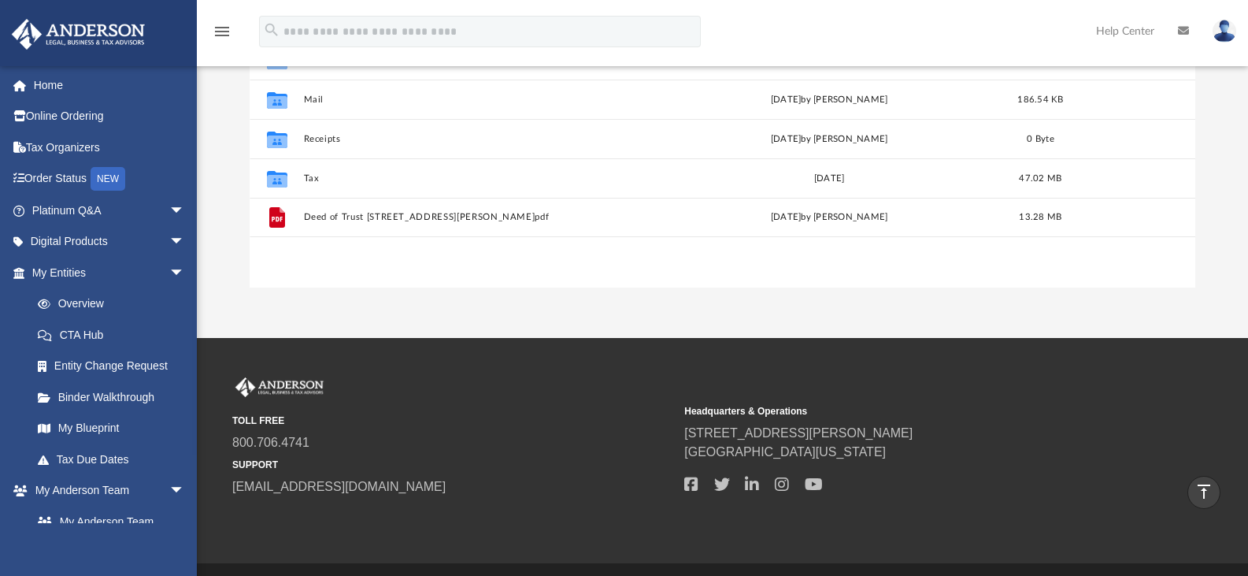
scroll to position [79, 0]
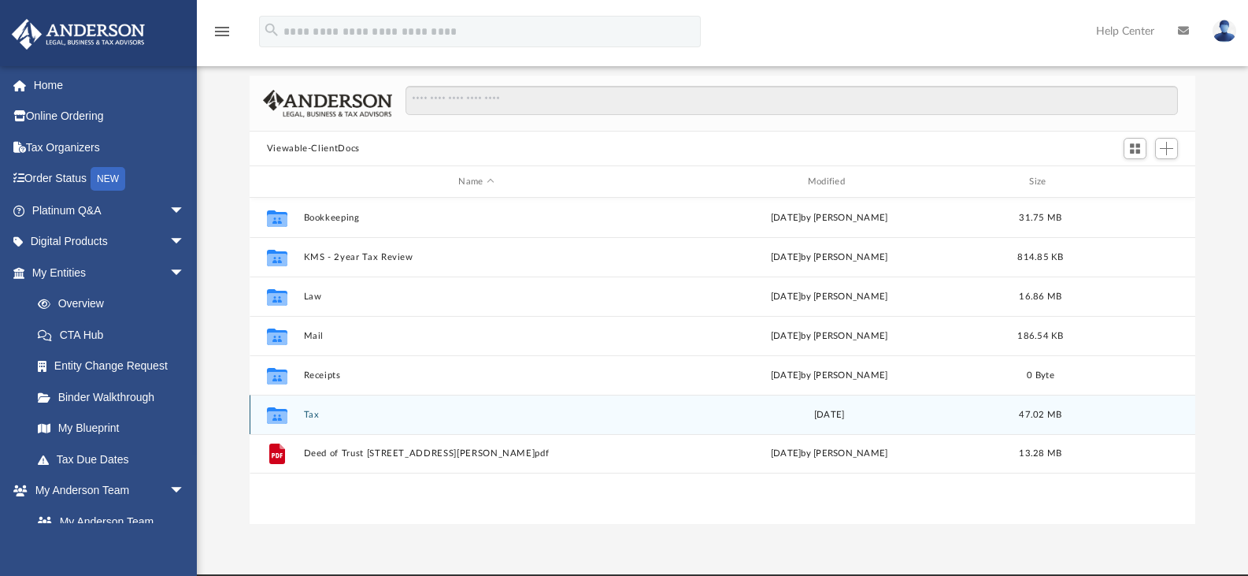
click at [303, 419] on div "Collaborated Folder Tax Fri Jul 30 2021 47.02 MB" at bounding box center [723, 413] width 946 height 39
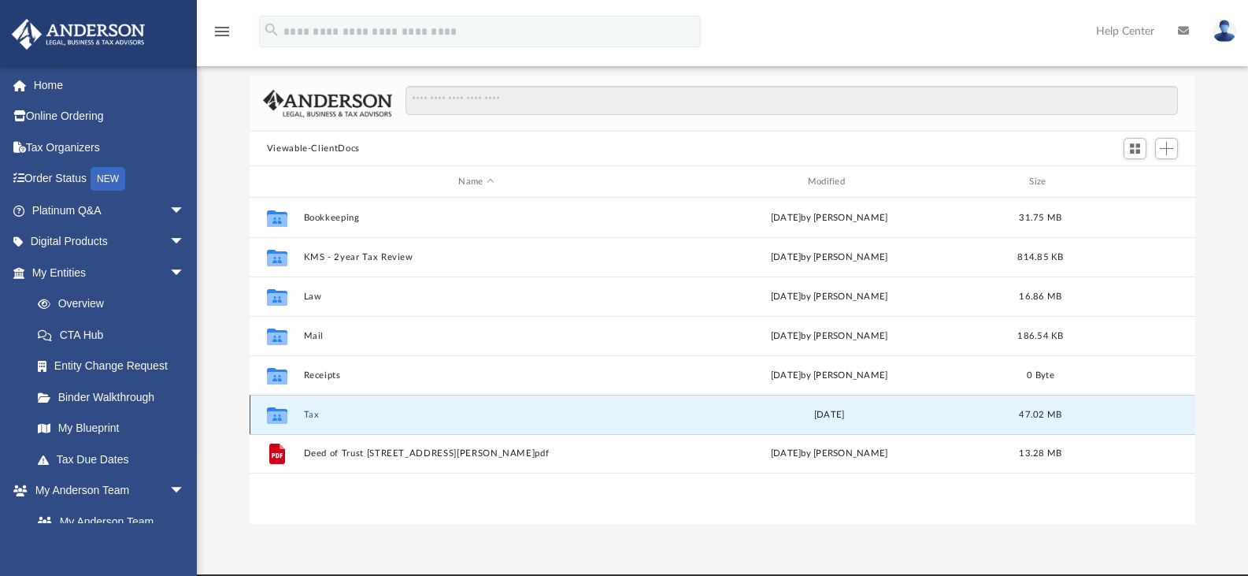
click at [306, 410] on button "Tax" at bounding box center [476, 414] width 346 height 10
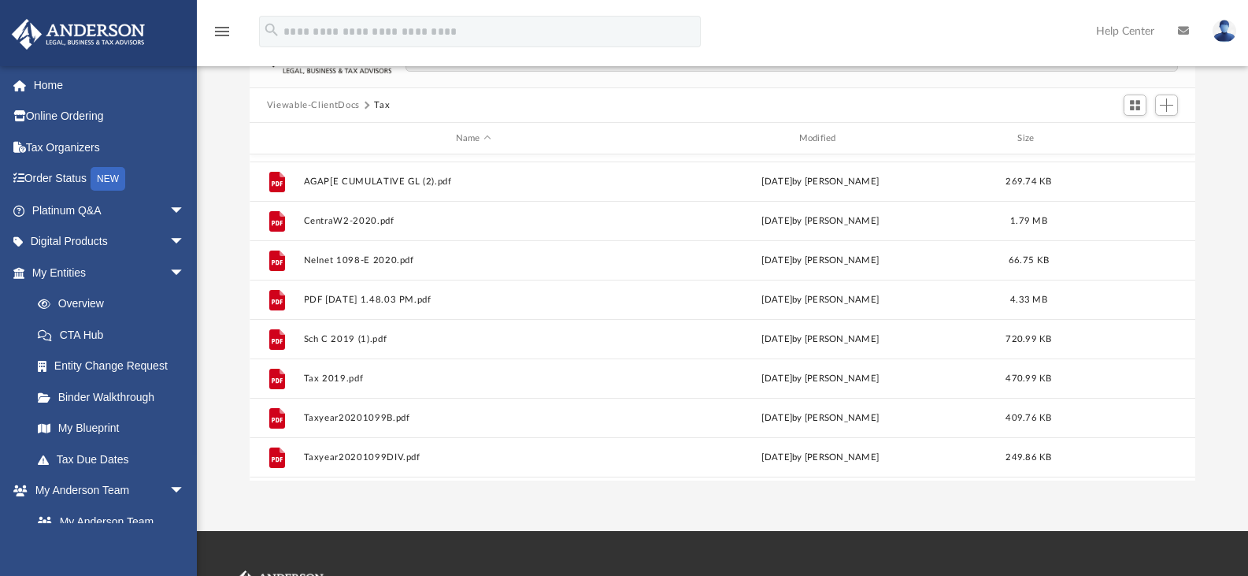
scroll to position [343, 0]
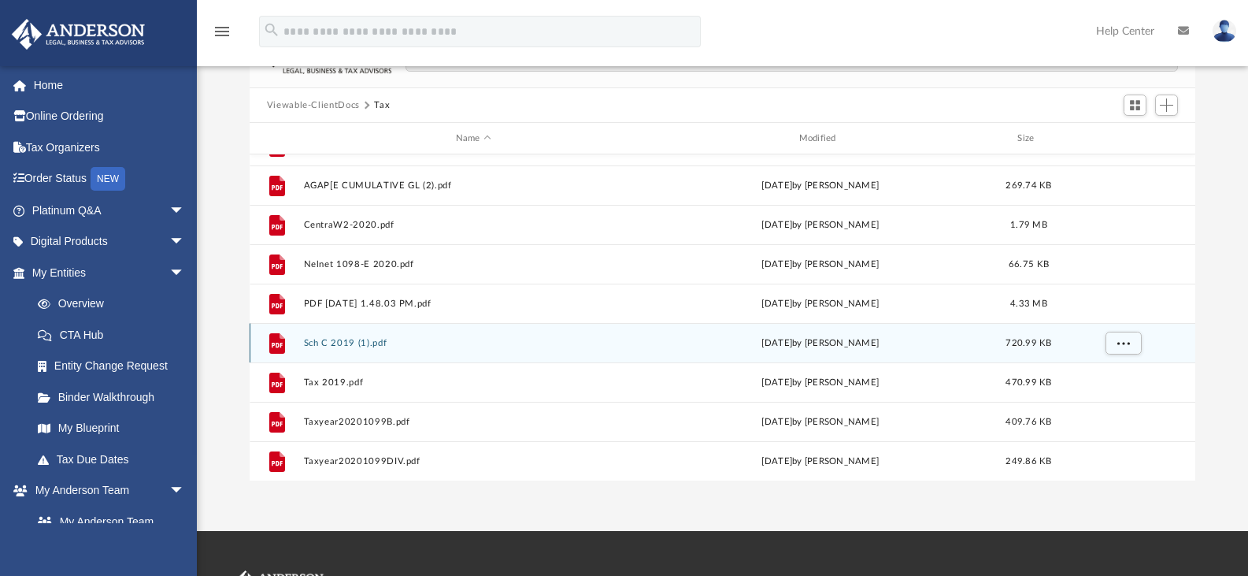
click at [373, 338] on button "Sch C 2019 (1).pdf" at bounding box center [473, 343] width 340 height 10
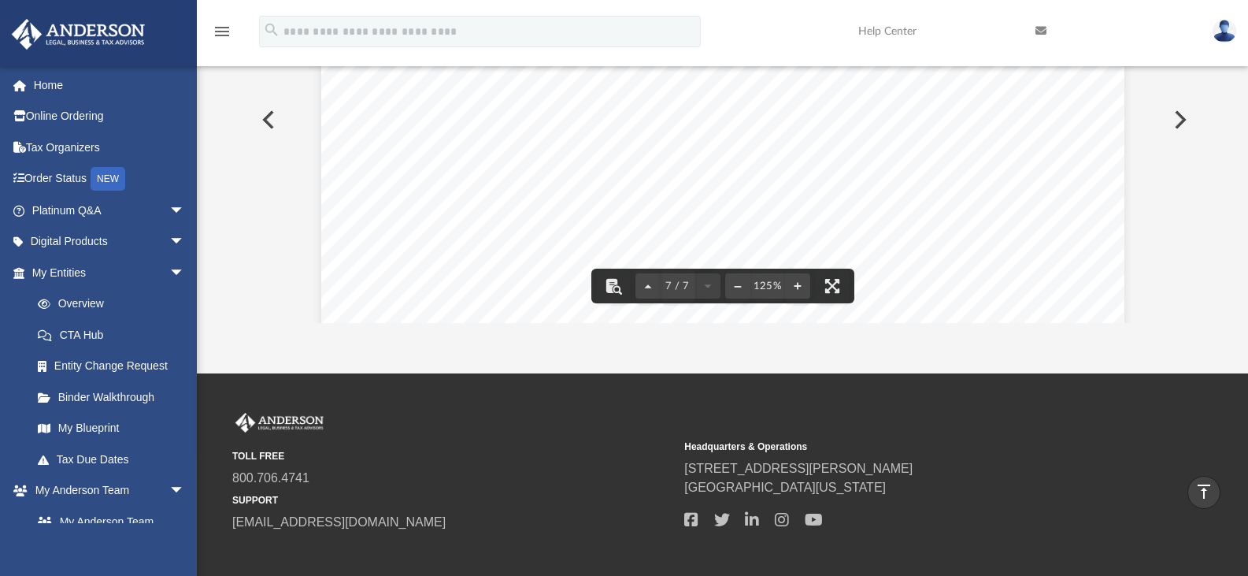
scroll to position [6483, 0]
click at [276, 106] on button "Preview" at bounding box center [267, 120] width 35 height 44
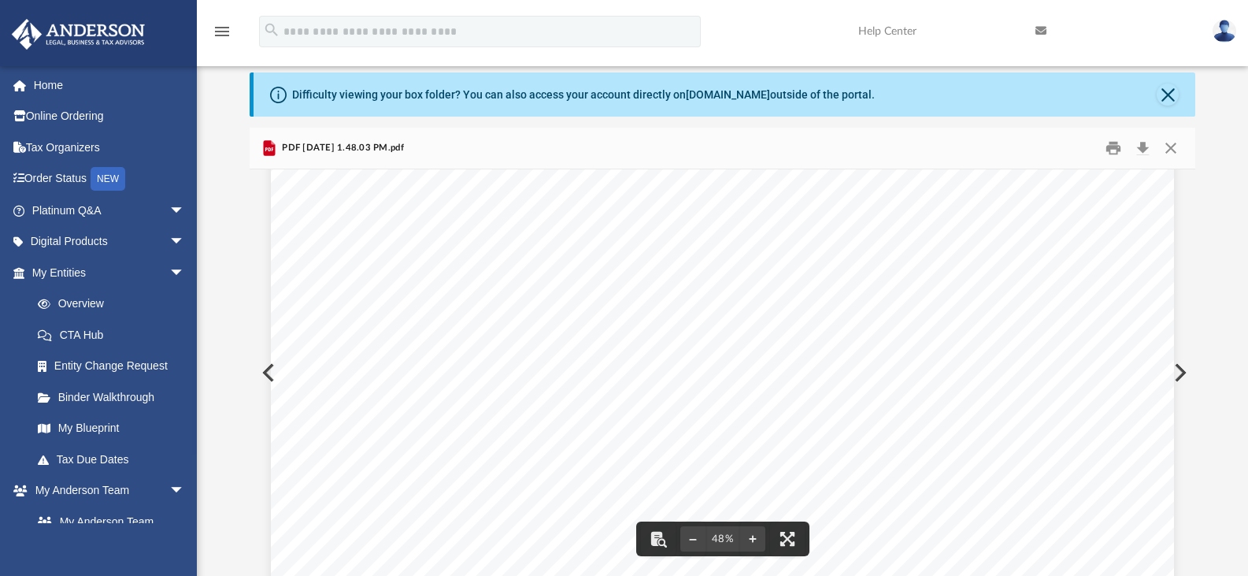
scroll to position [0, 0]
click at [1171, 155] on button "Close" at bounding box center [1171, 148] width 28 height 24
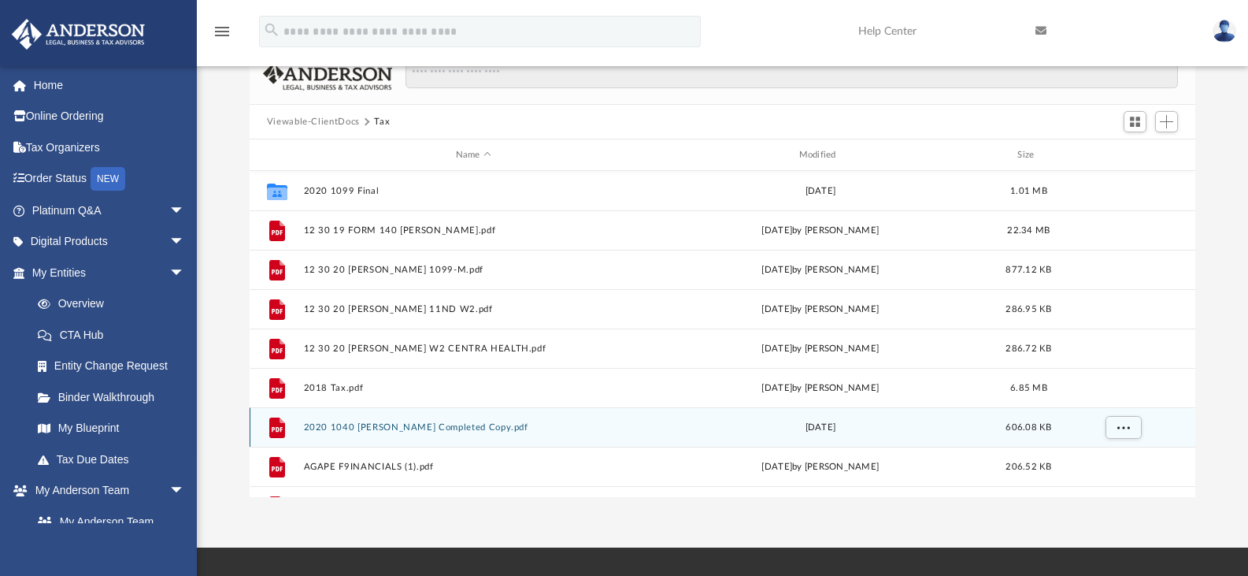
click at [422, 424] on button "2020 1040 Kurian, Wilby Completed Copy.pdf" at bounding box center [473, 427] width 340 height 10
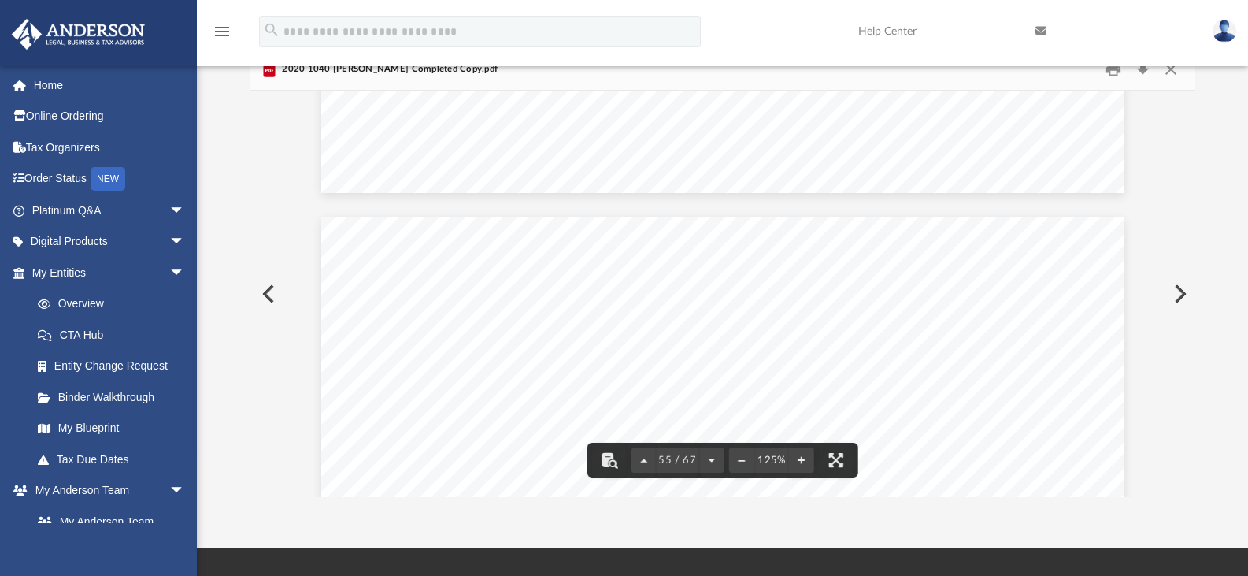
scroll to position [57476, 0]
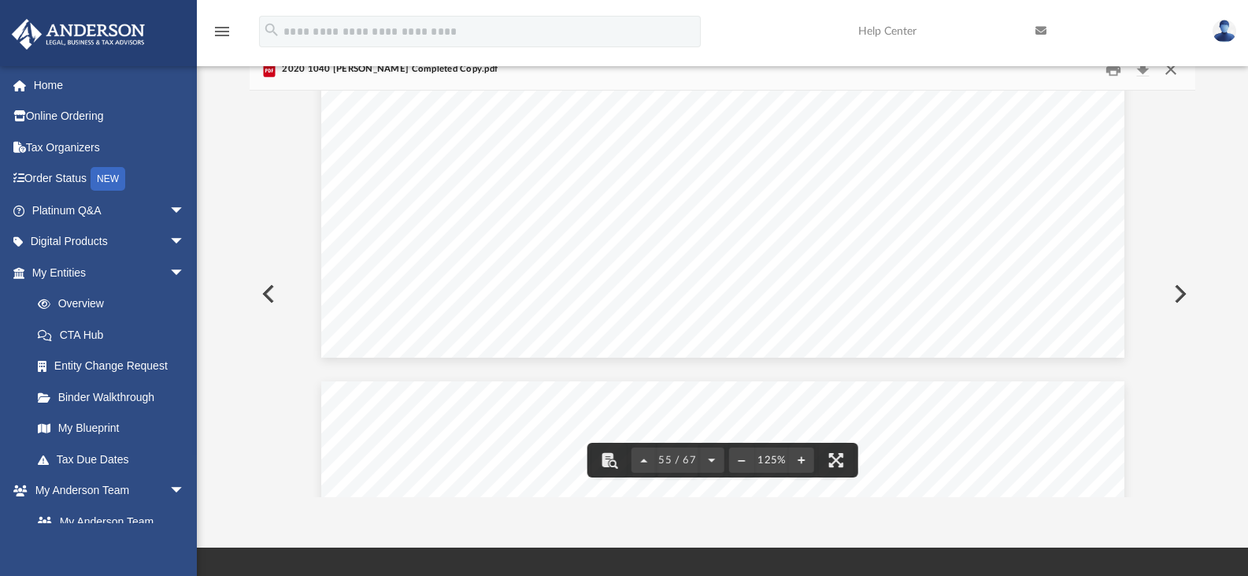
click at [1175, 70] on button "Close" at bounding box center [1171, 69] width 28 height 24
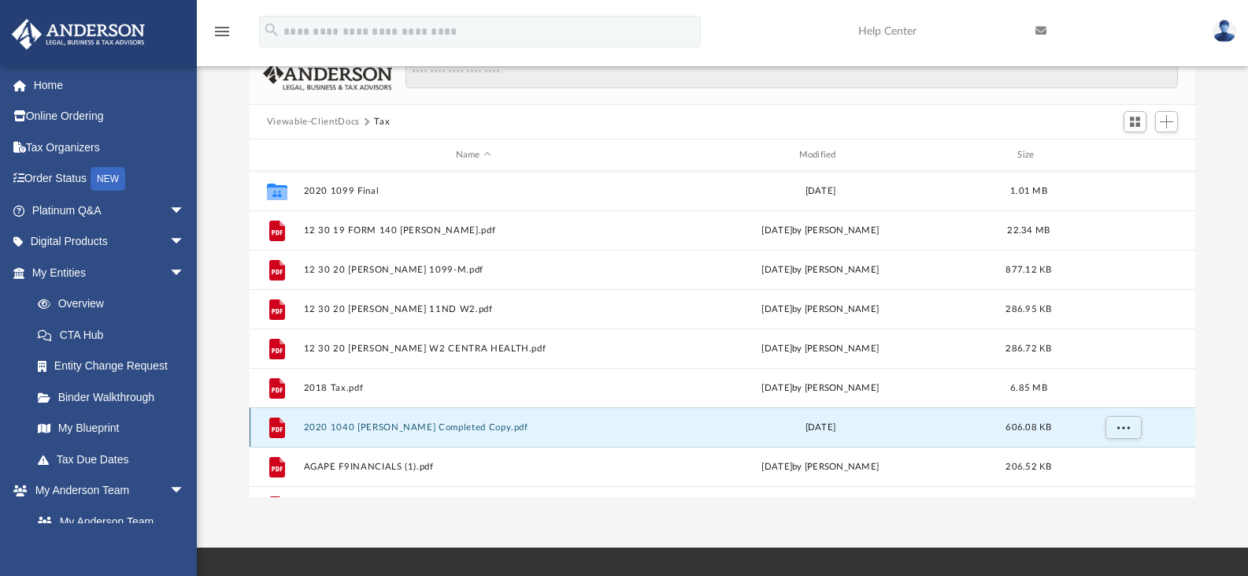
click at [431, 426] on button "2020 1040 Kurian, Wilby Completed Copy.pdf" at bounding box center [473, 427] width 340 height 10
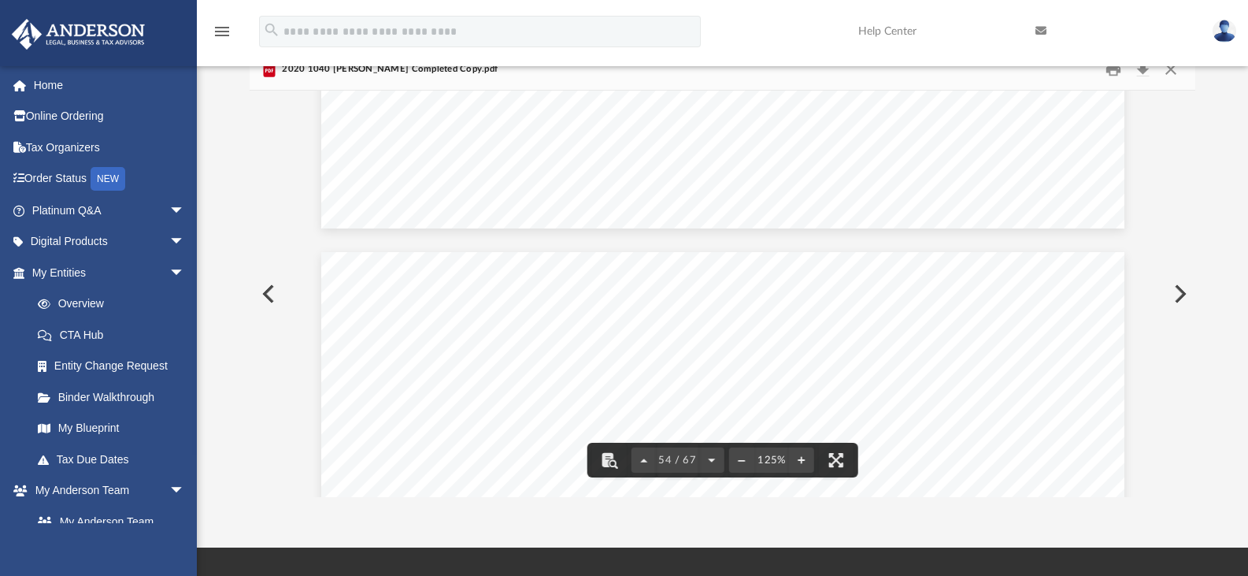
scroll to position [55275, 0]
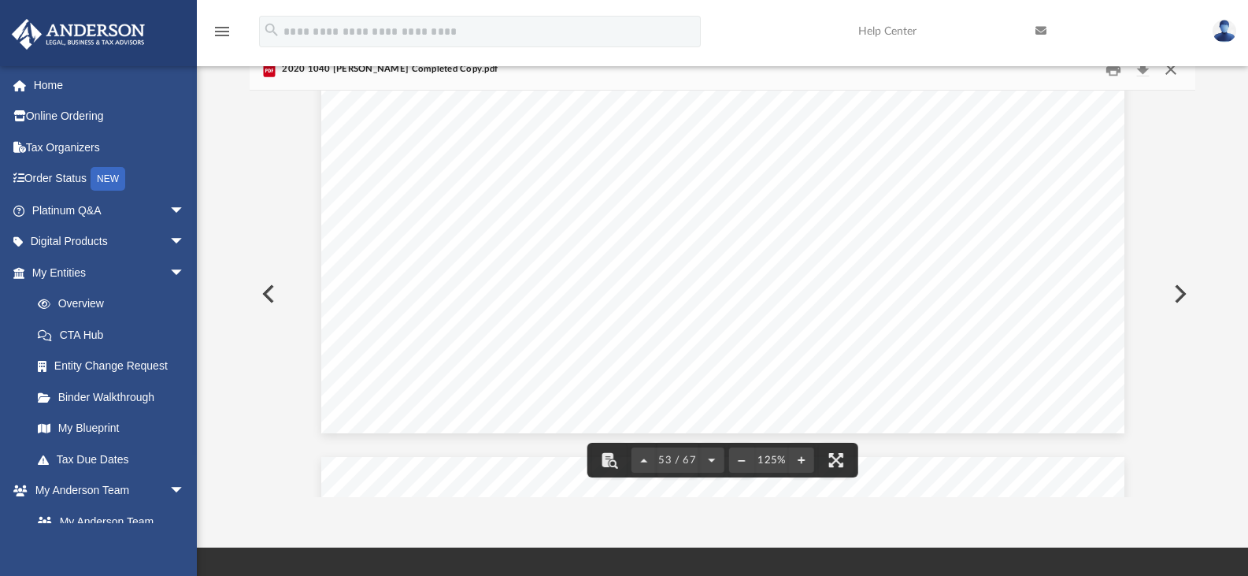
click at [1168, 70] on button "Close" at bounding box center [1171, 69] width 28 height 24
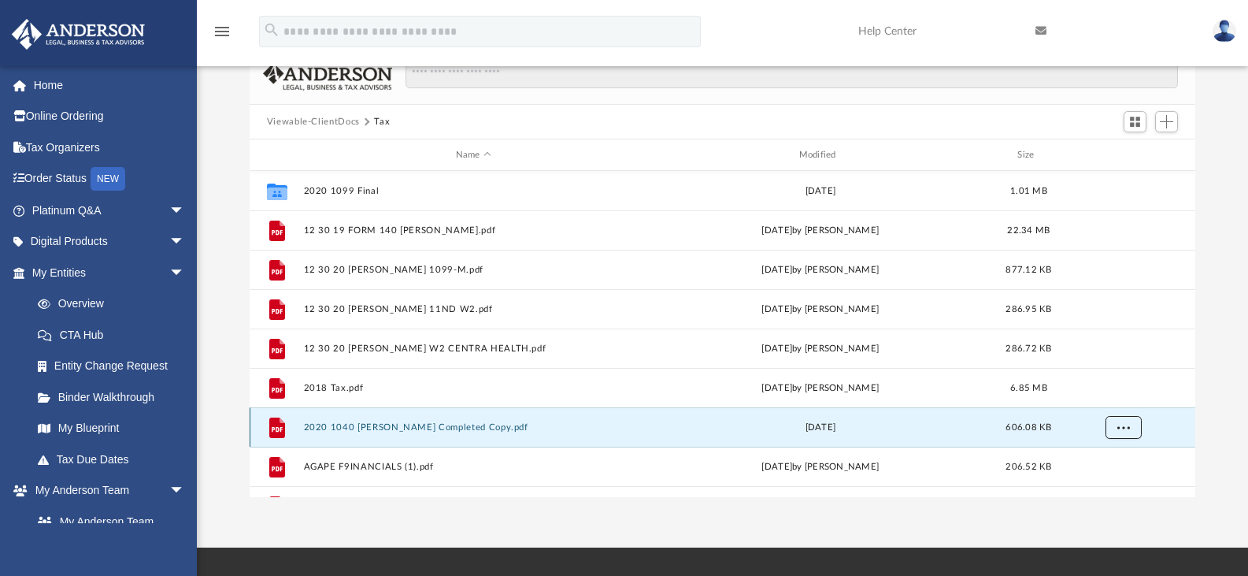
click at [1128, 428] on span "More options" at bounding box center [1123, 426] width 13 height 9
click at [1104, 398] on li "Download" at bounding box center [1109, 393] width 46 height 17
